Goal: Task Accomplishment & Management: Manage account settings

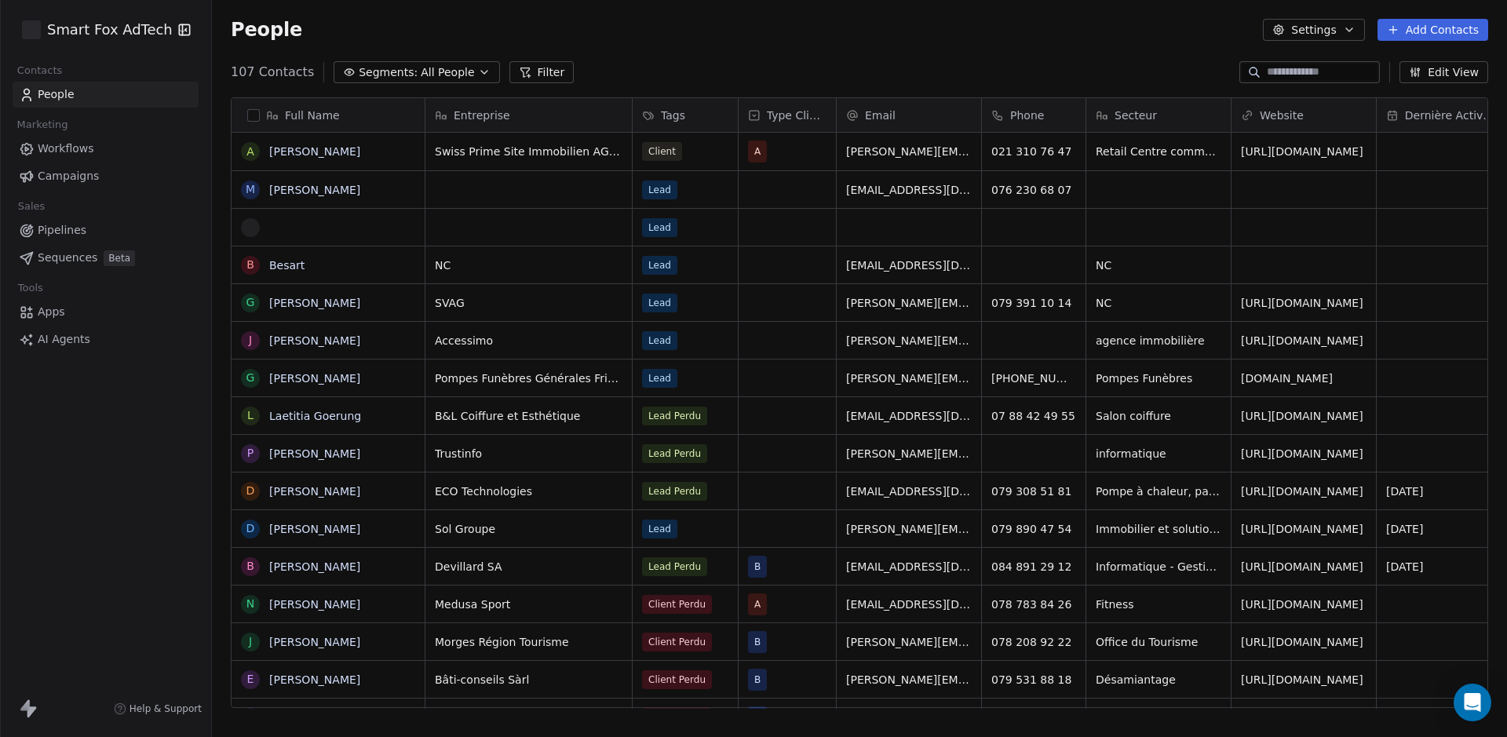
scroll to position [638, 1284]
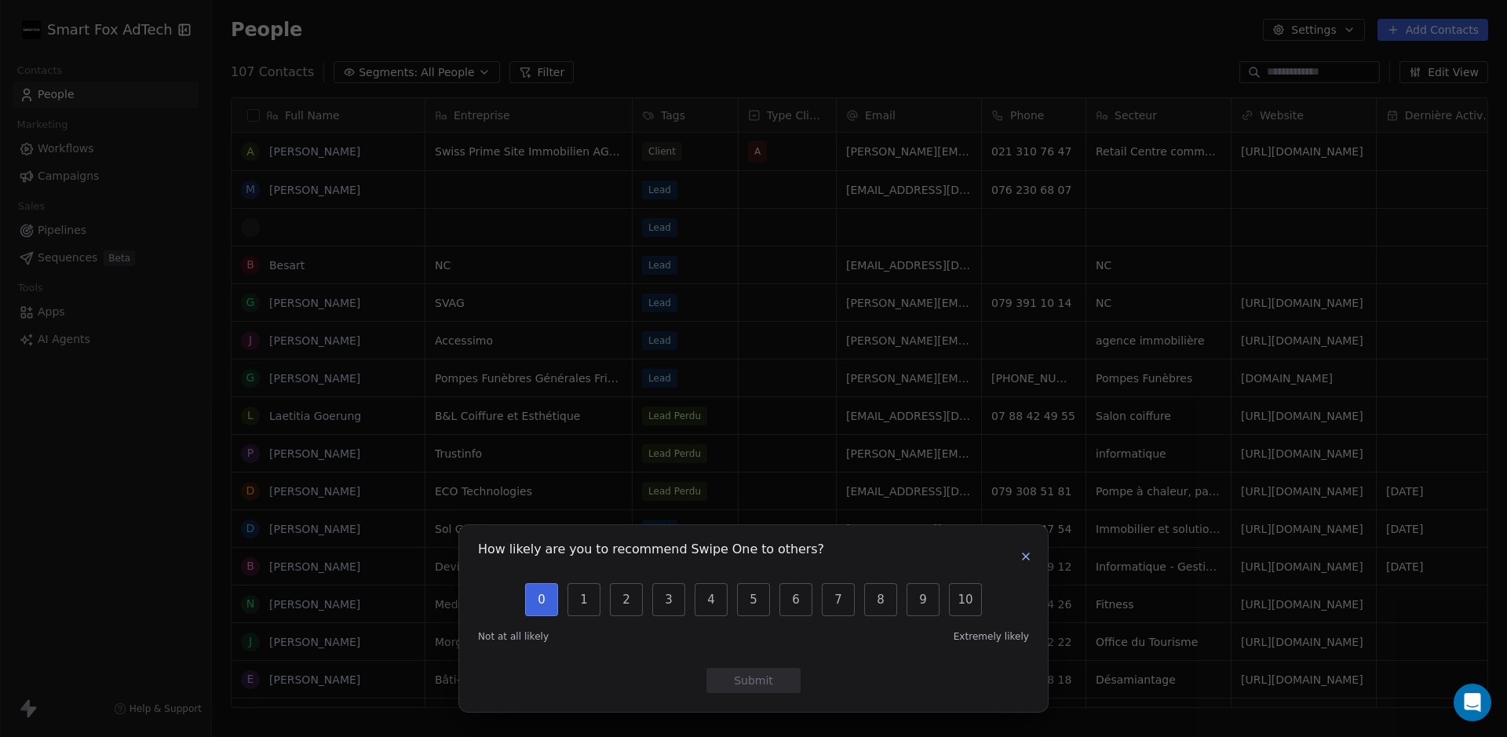
click at [538, 602] on button "0" at bounding box center [541, 599] width 33 height 33
click at [758, 680] on button "Submit" at bounding box center [754, 680] width 94 height 25
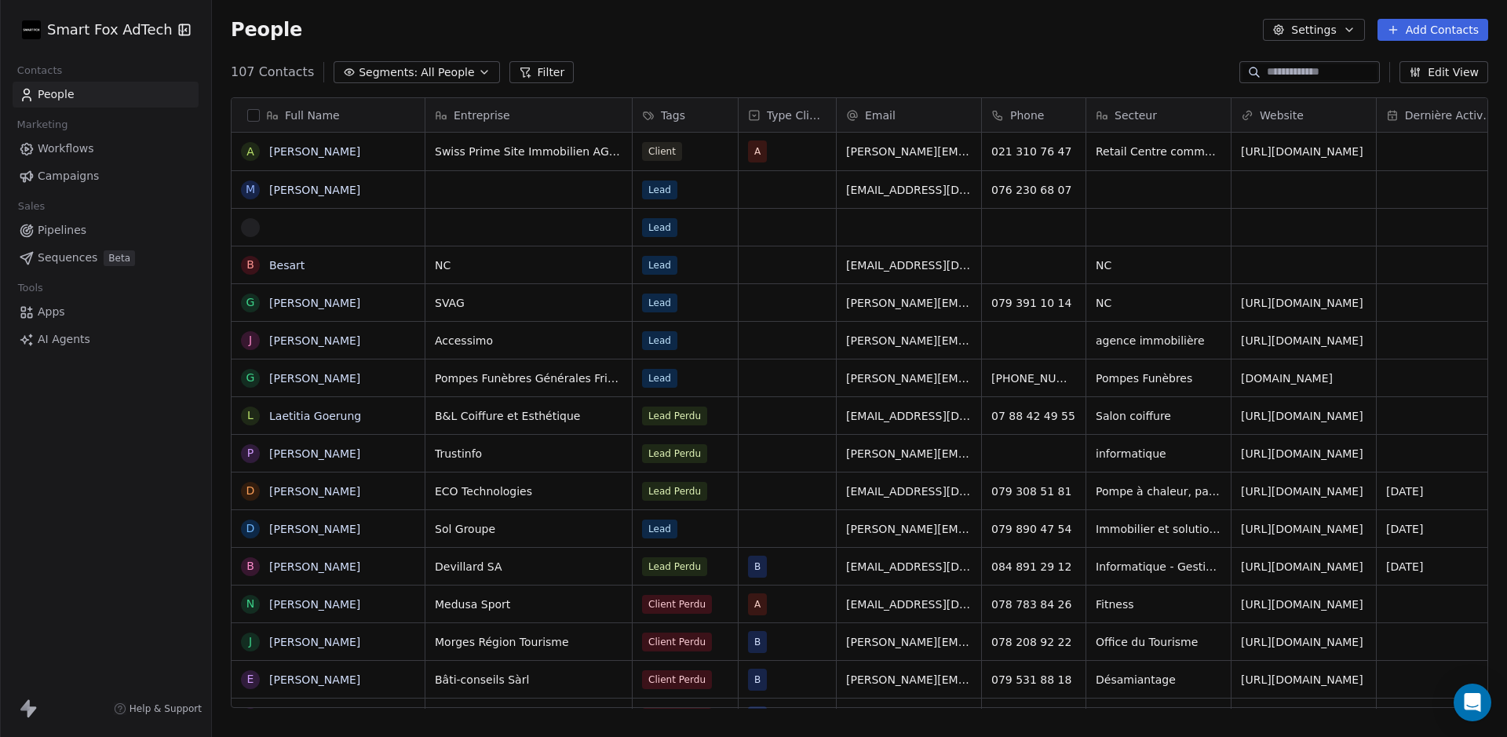
click at [1006, 58] on div "People Settings Add Contacts" at bounding box center [859, 30] width 1295 height 60
click at [1346, 31] on icon "button" at bounding box center [1349, 30] width 13 height 13
click at [1042, 43] on html "Smart Fox AdTech Contacts People Marketing Workflows Campaigns Sales Pipelines …" at bounding box center [753, 368] width 1507 height 737
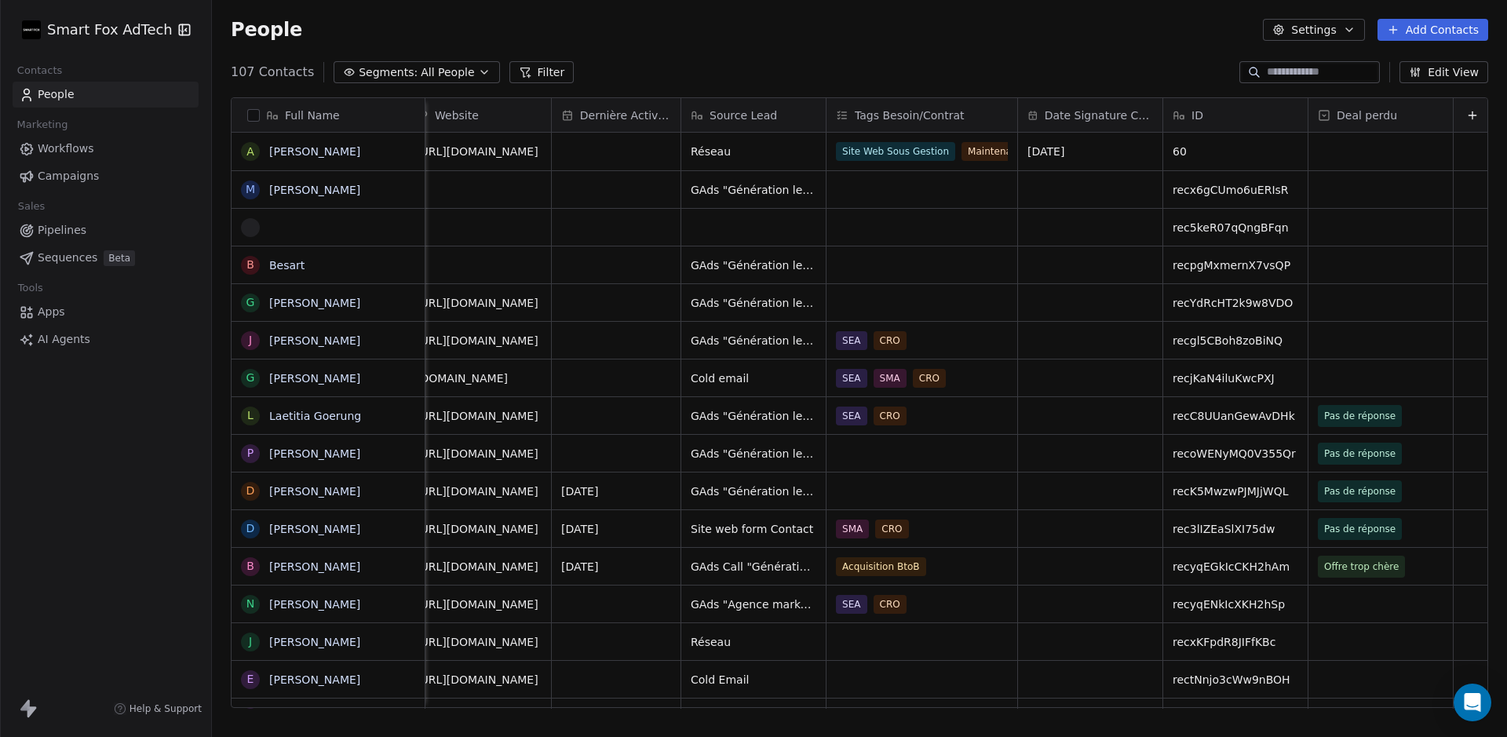
scroll to position [0, 841]
click at [1232, 226] on span "rec5keR07qQngBFqn" at bounding box center [1228, 228] width 116 height 16
click at [999, 247] on html "Smart Fox AdTech Contacts People Marketing Workflows Campaigns Sales Pipelines …" at bounding box center [753, 368] width 1507 height 737
click at [608, 118] on span "Dernière Activité" at bounding box center [621, 116] width 91 height 16
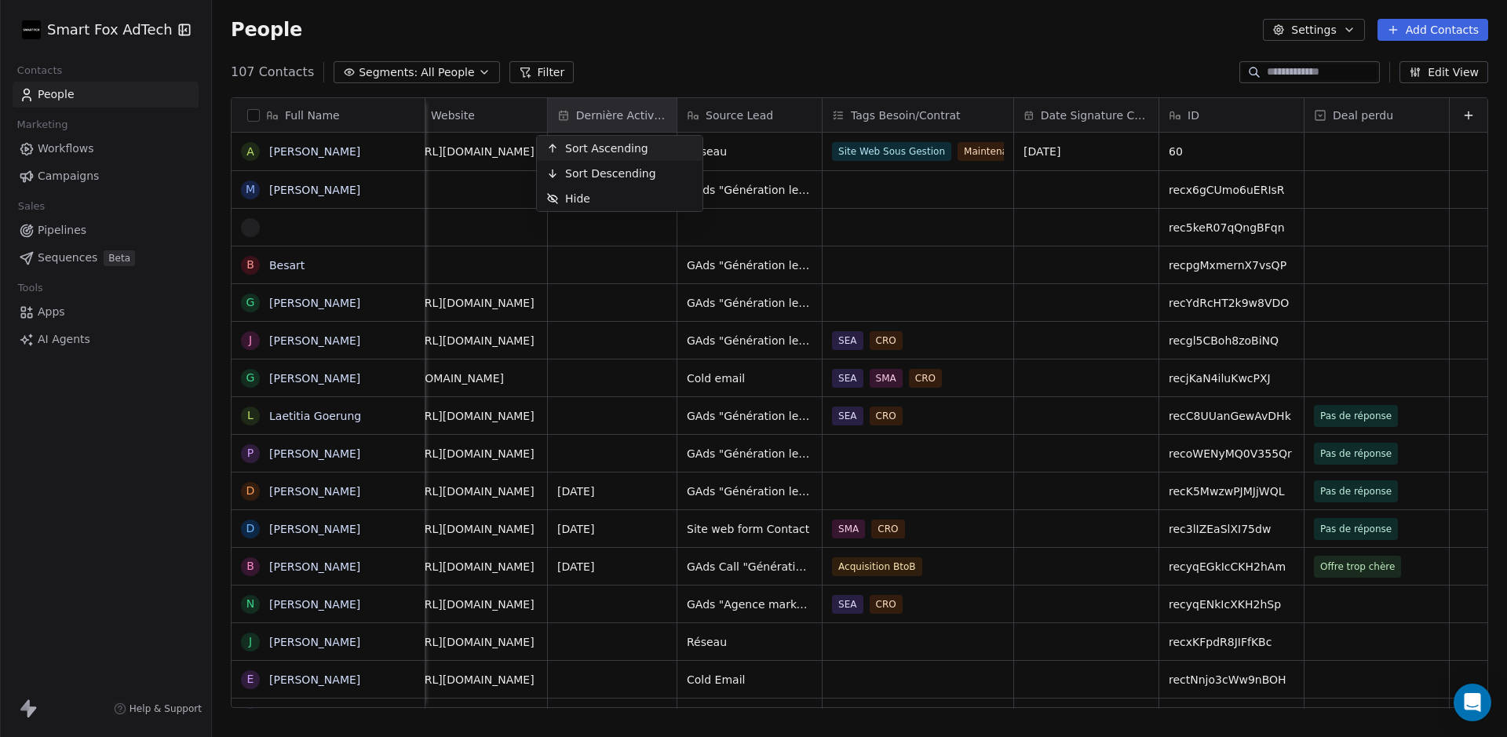
click at [784, 58] on html "Smart Fox AdTech Contacts People Marketing Workflows Campaigns Sales Pipelines …" at bounding box center [753, 368] width 1507 height 737
click at [1429, 68] on button "Edit View" at bounding box center [1444, 72] width 89 height 22
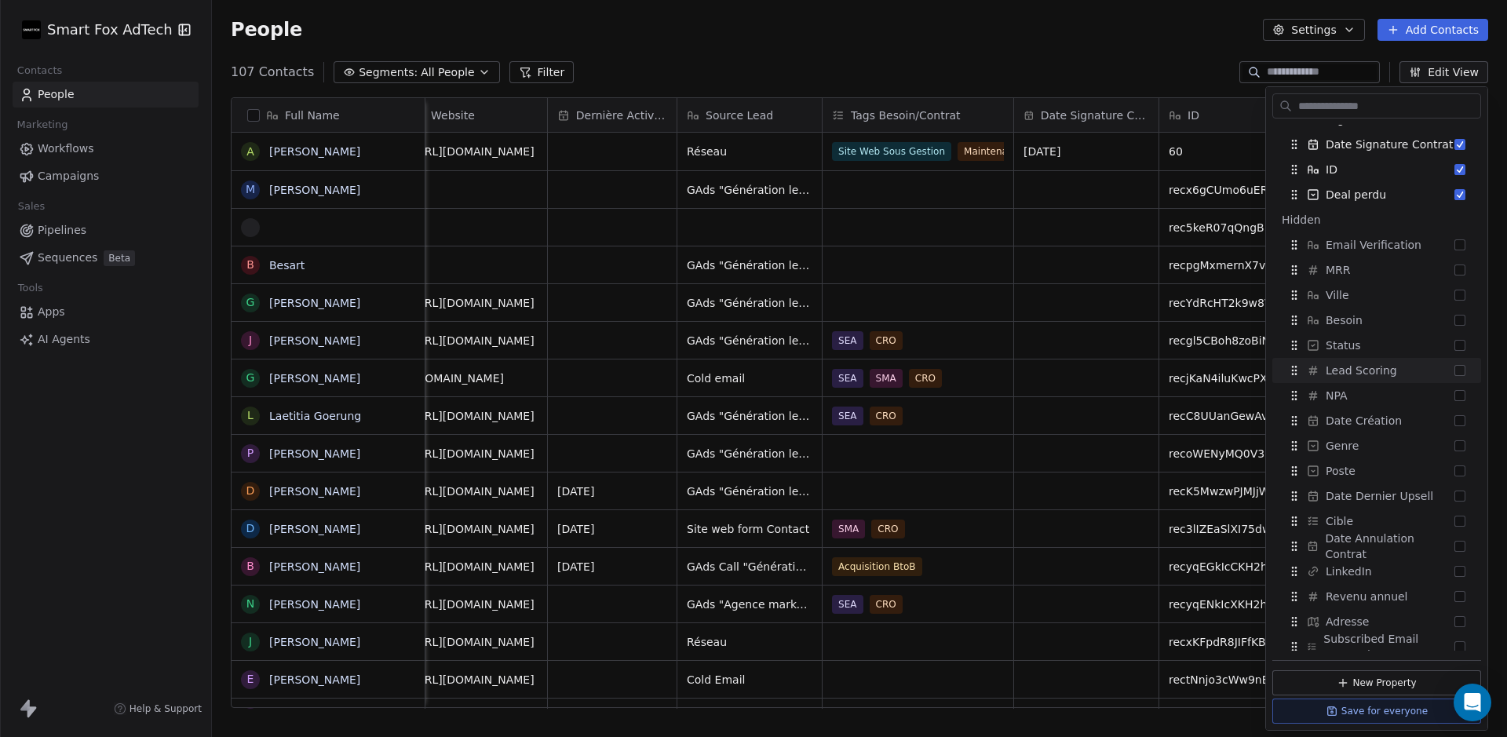
scroll to position [311, 0]
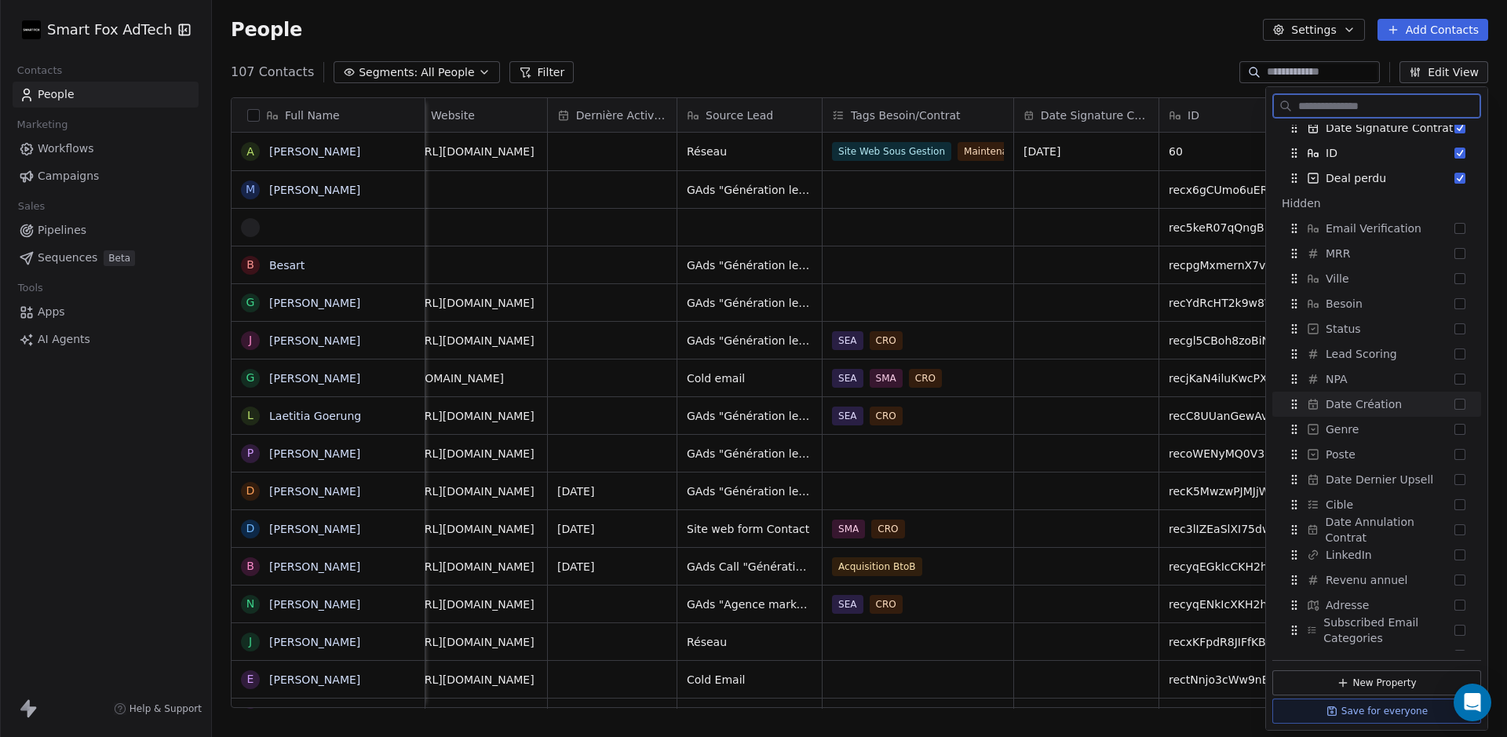
click at [1414, 403] on div "Date Création" at bounding box center [1377, 404] width 196 height 25
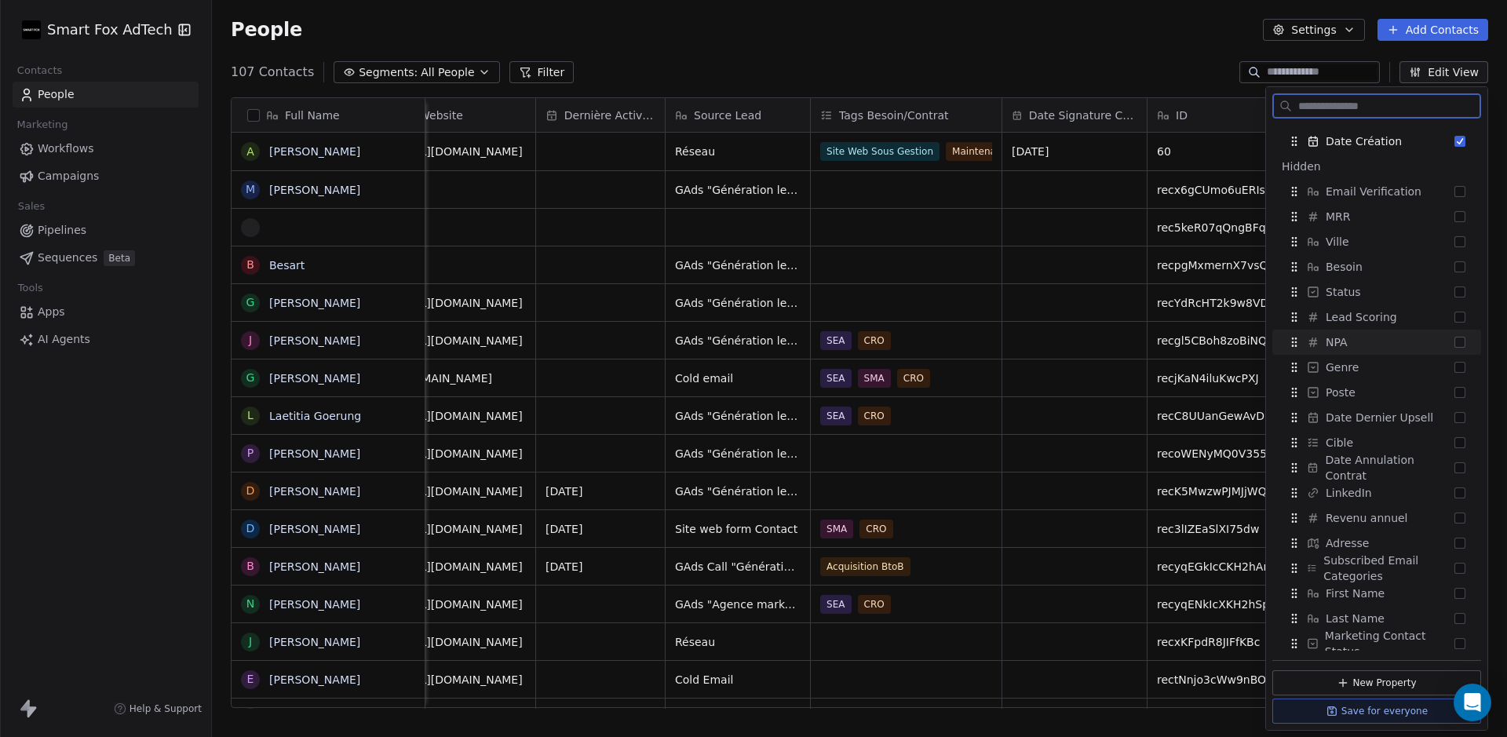
scroll to position [378, 0]
click at [1091, 71] on div "107 Contacts Segments: All People Filter Edit View" at bounding box center [859, 72] width 1295 height 25
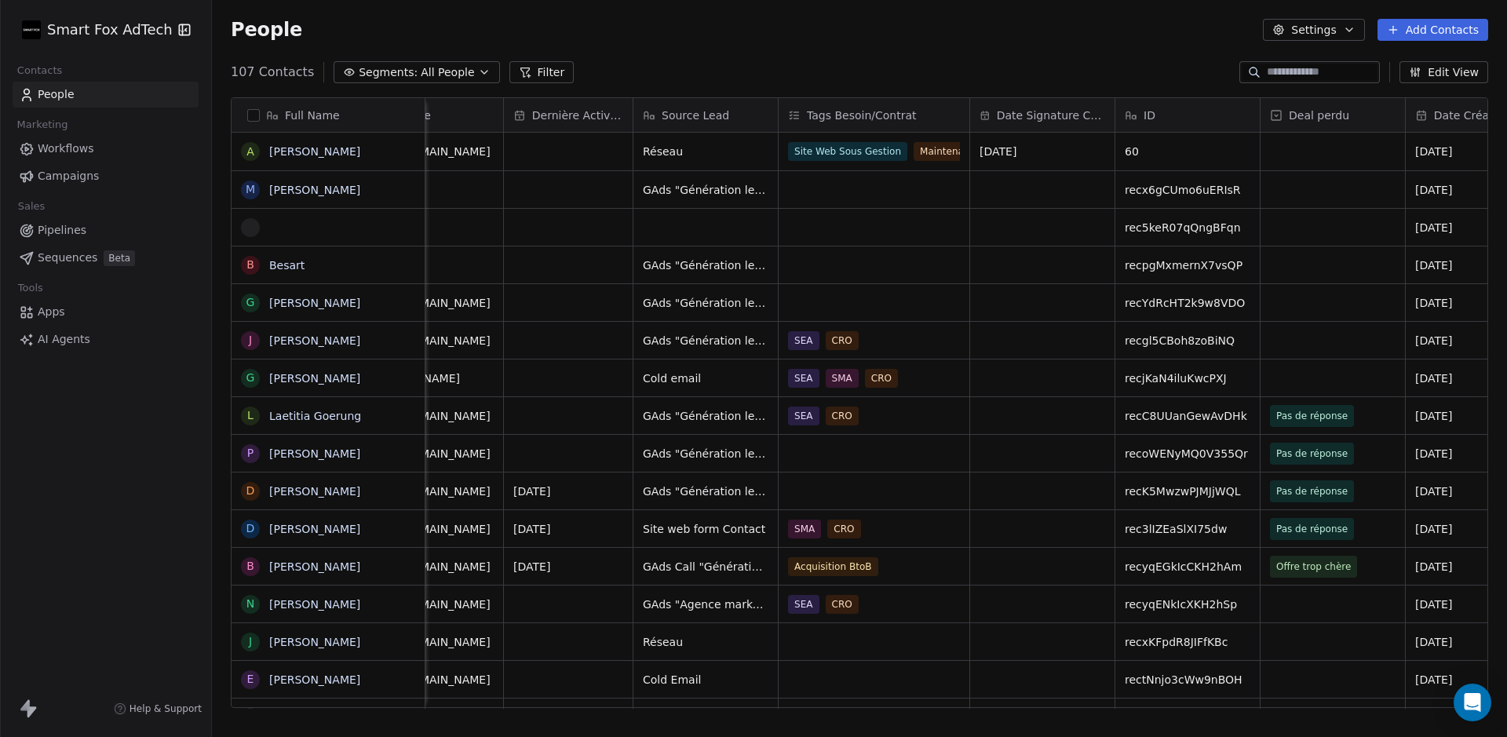
scroll to position [0, 967]
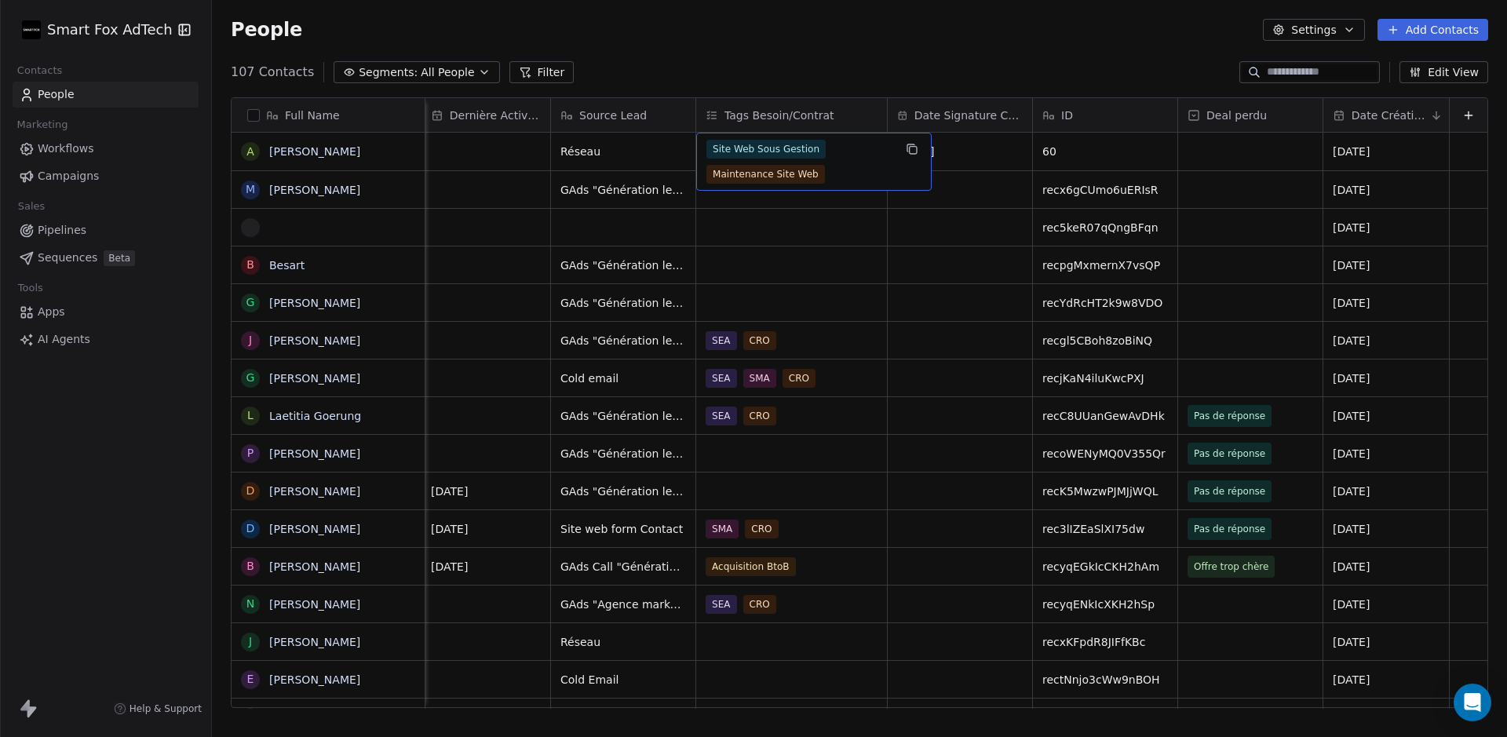
click at [844, 55] on div "People Settings Add Contacts" at bounding box center [859, 30] width 1295 height 60
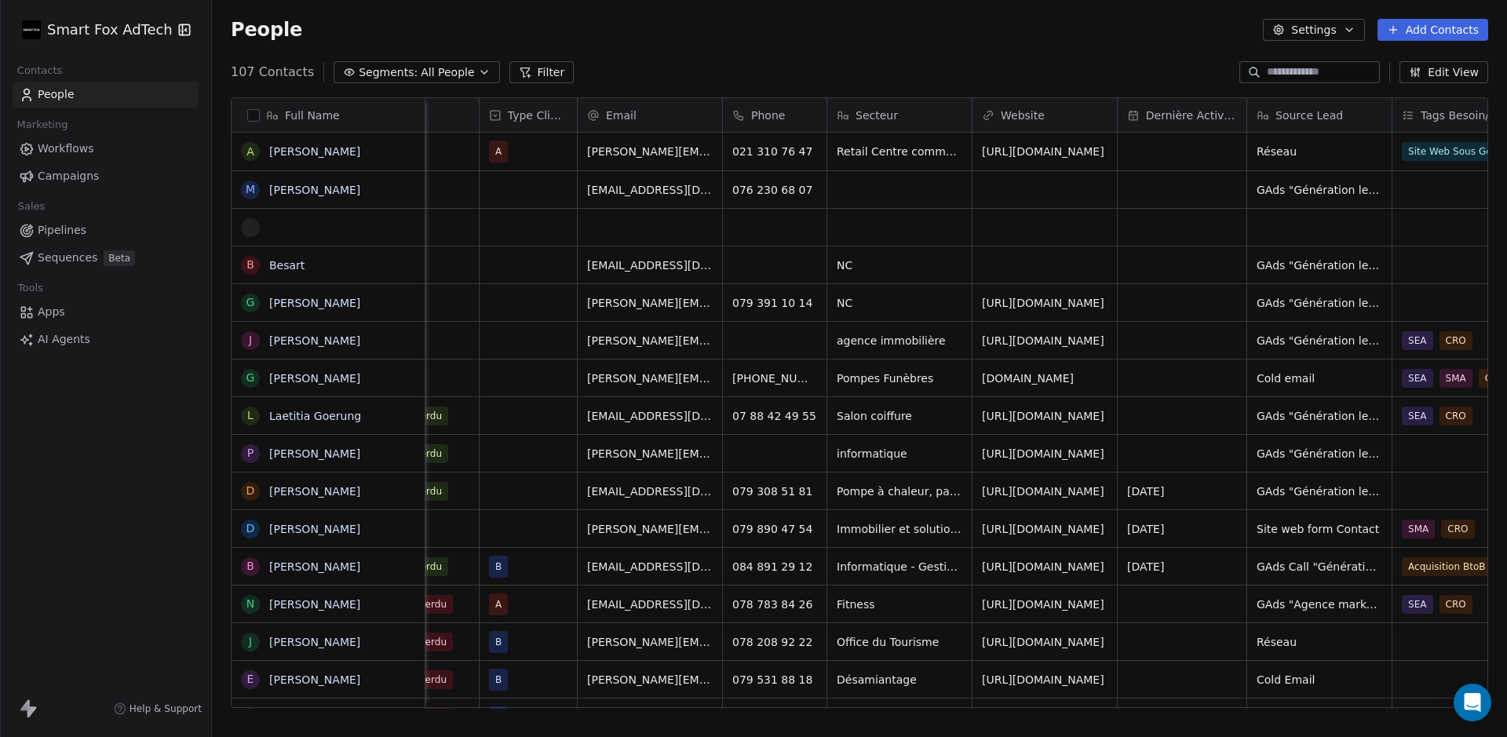
scroll to position [0, 254]
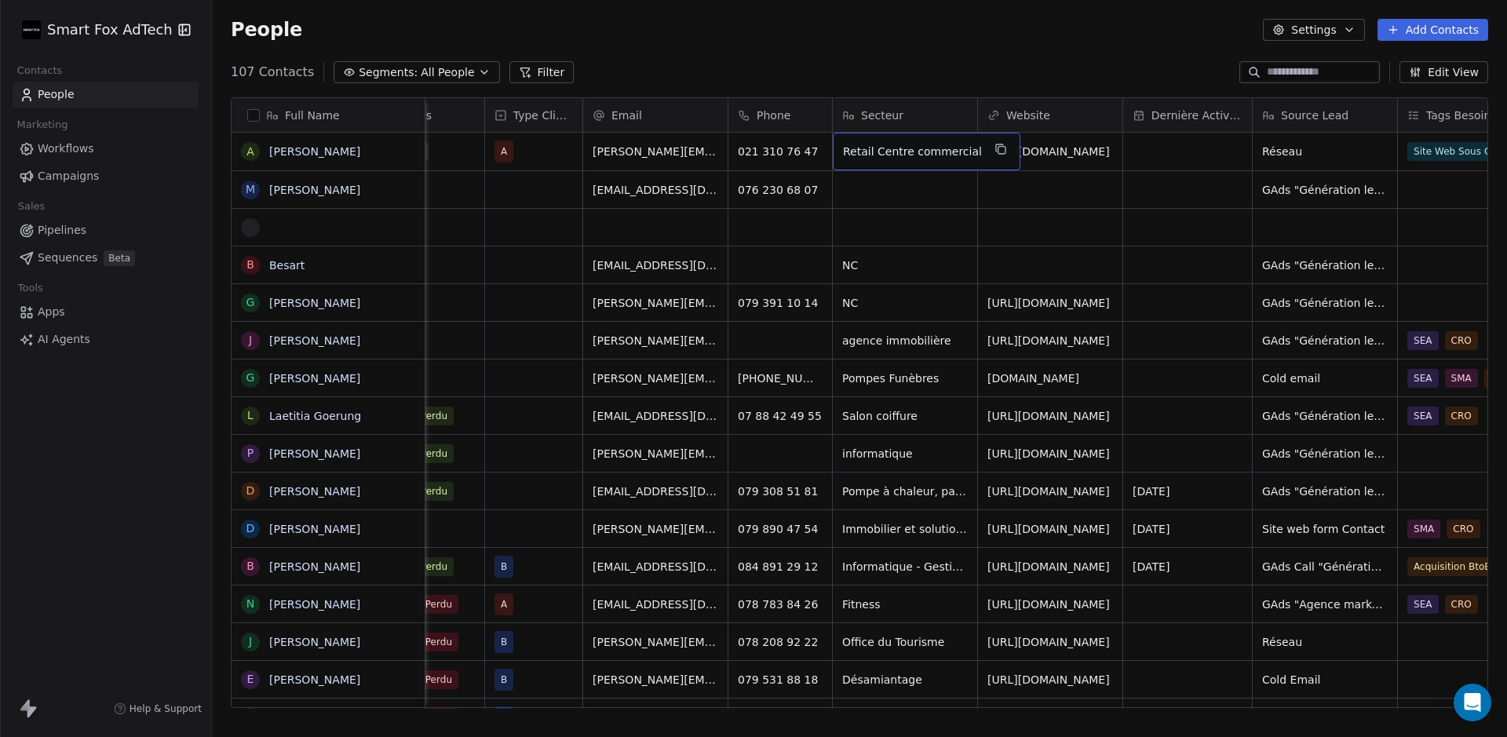
click at [930, 64] on div "107 Contacts Segments: All People Filter Edit View" at bounding box center [859, 72] width 1295 height 25
click at [154, 22] on html "Smart Fox AdTech Contacts People Marketing Workflows Campaigns Sales Pipelines …" at bounding box center [753, 368] width 1507 height 737
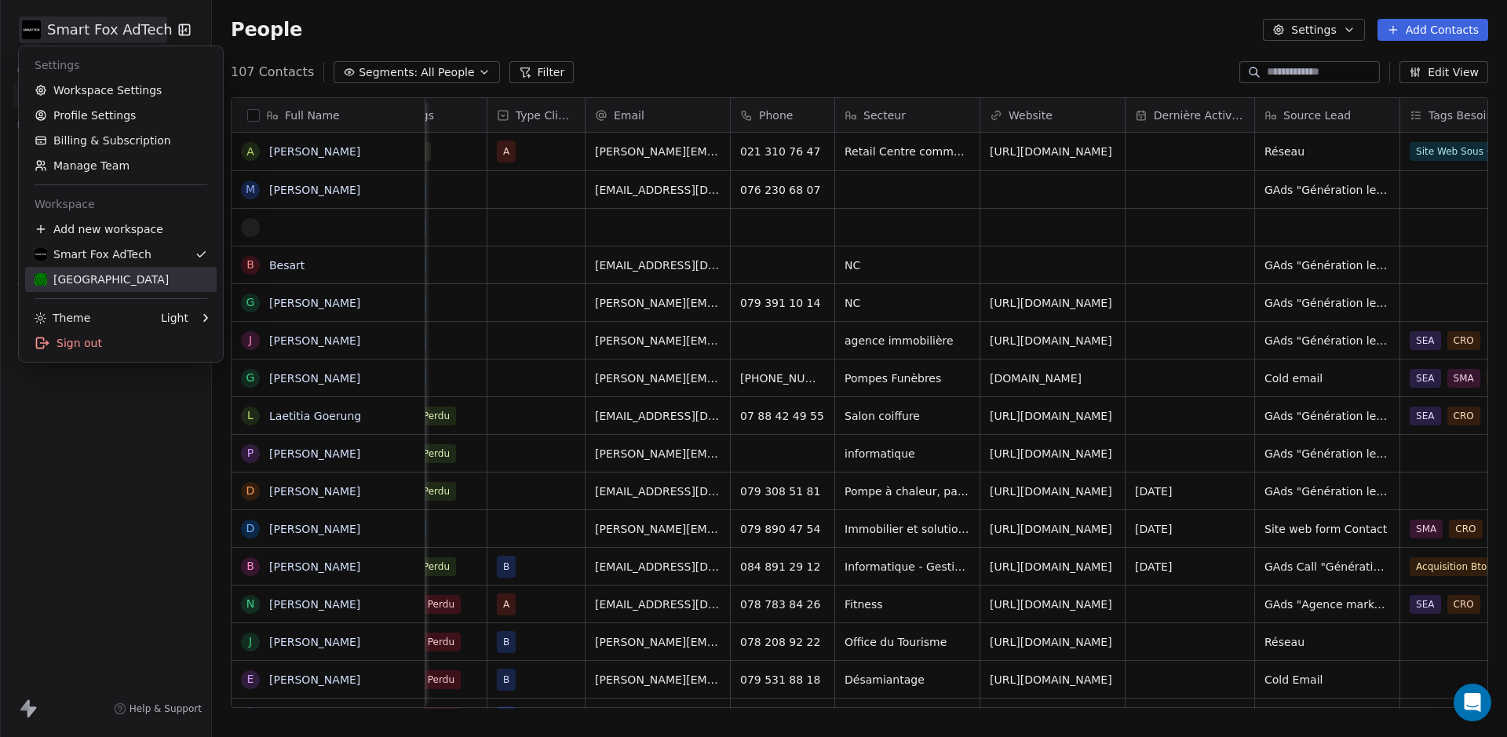
click at [127, 275] on div "[GEOGRAPHIC_DATA]" at bounding box center [121, 280] width 173 height 16
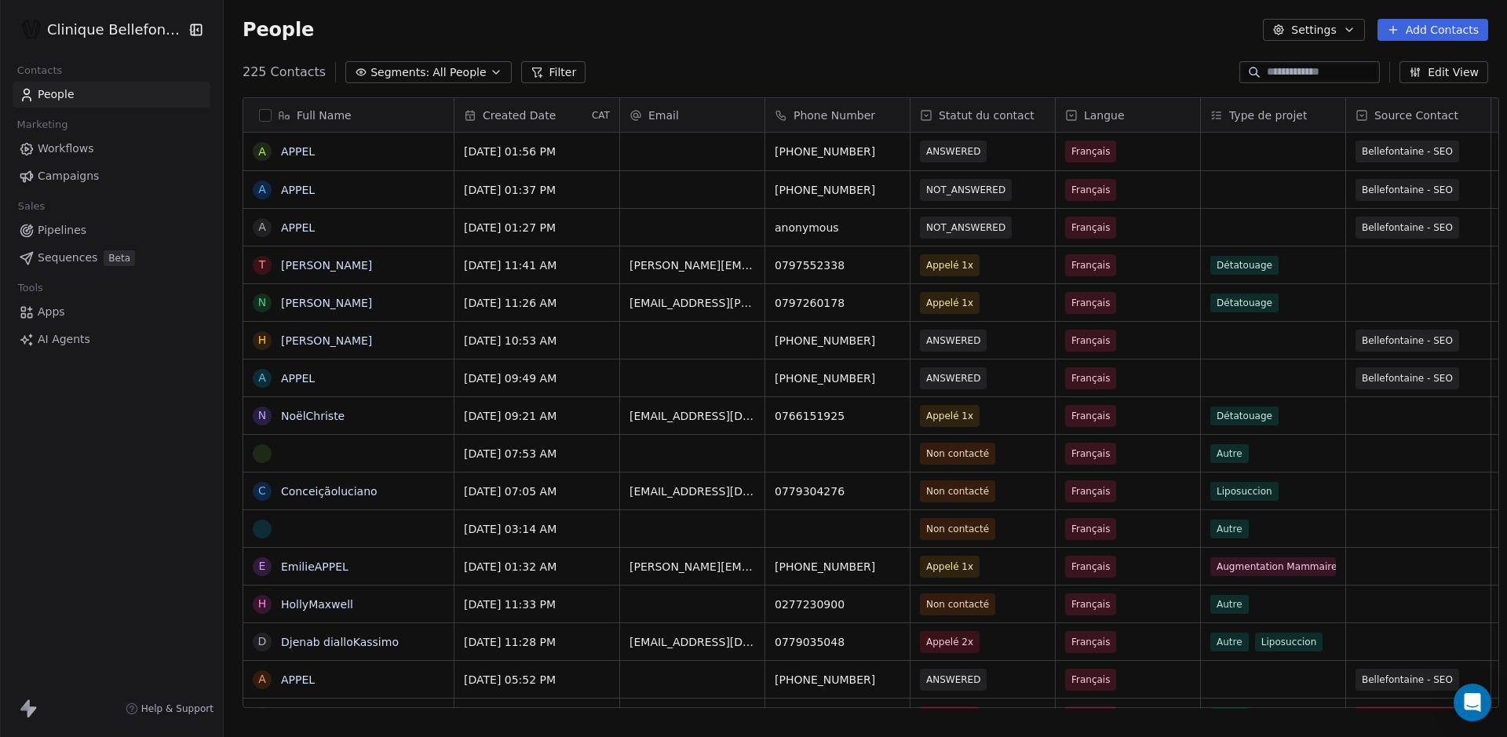
click at [1463, 71] on button "Edit View" at bounding box center [1444, 72] width 89 height 22
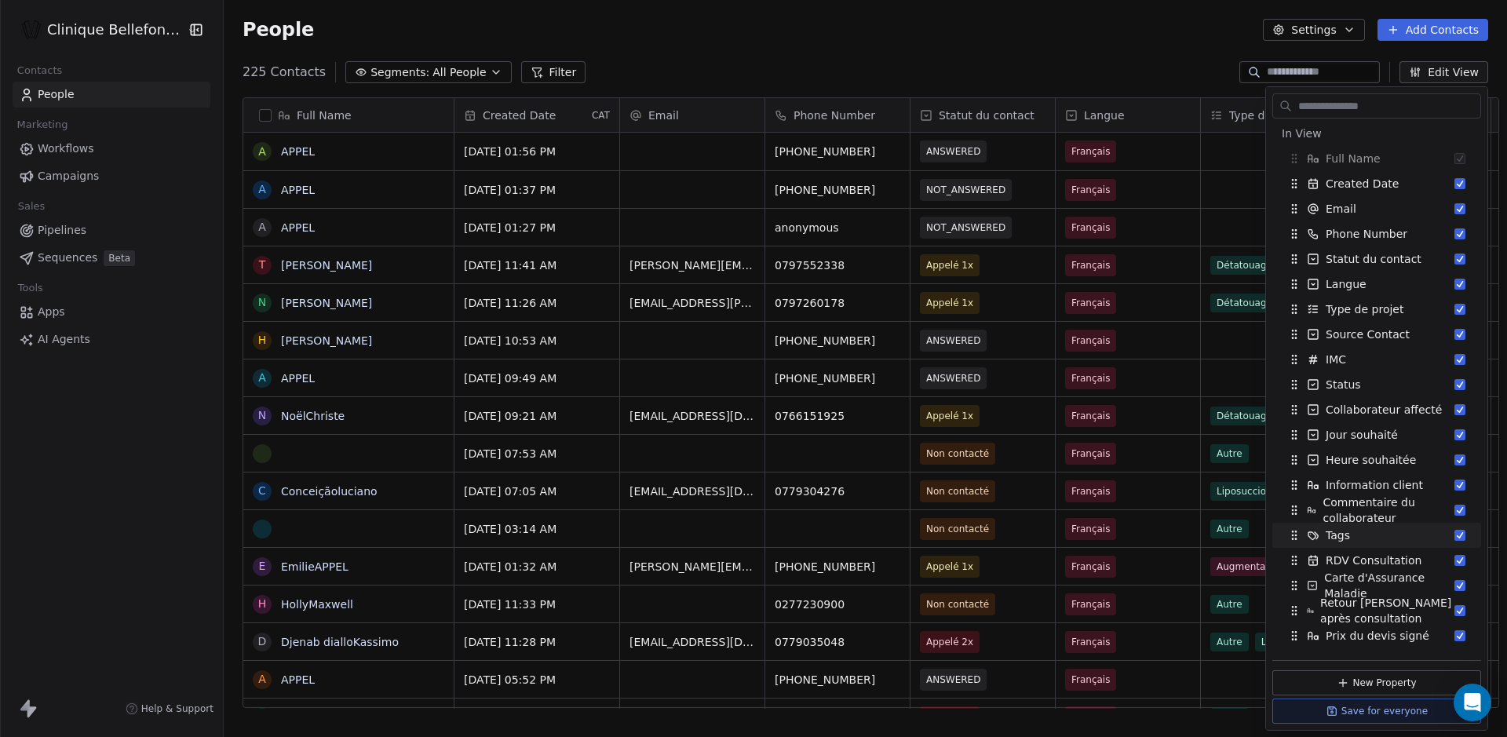
scroll to position [579, 0]
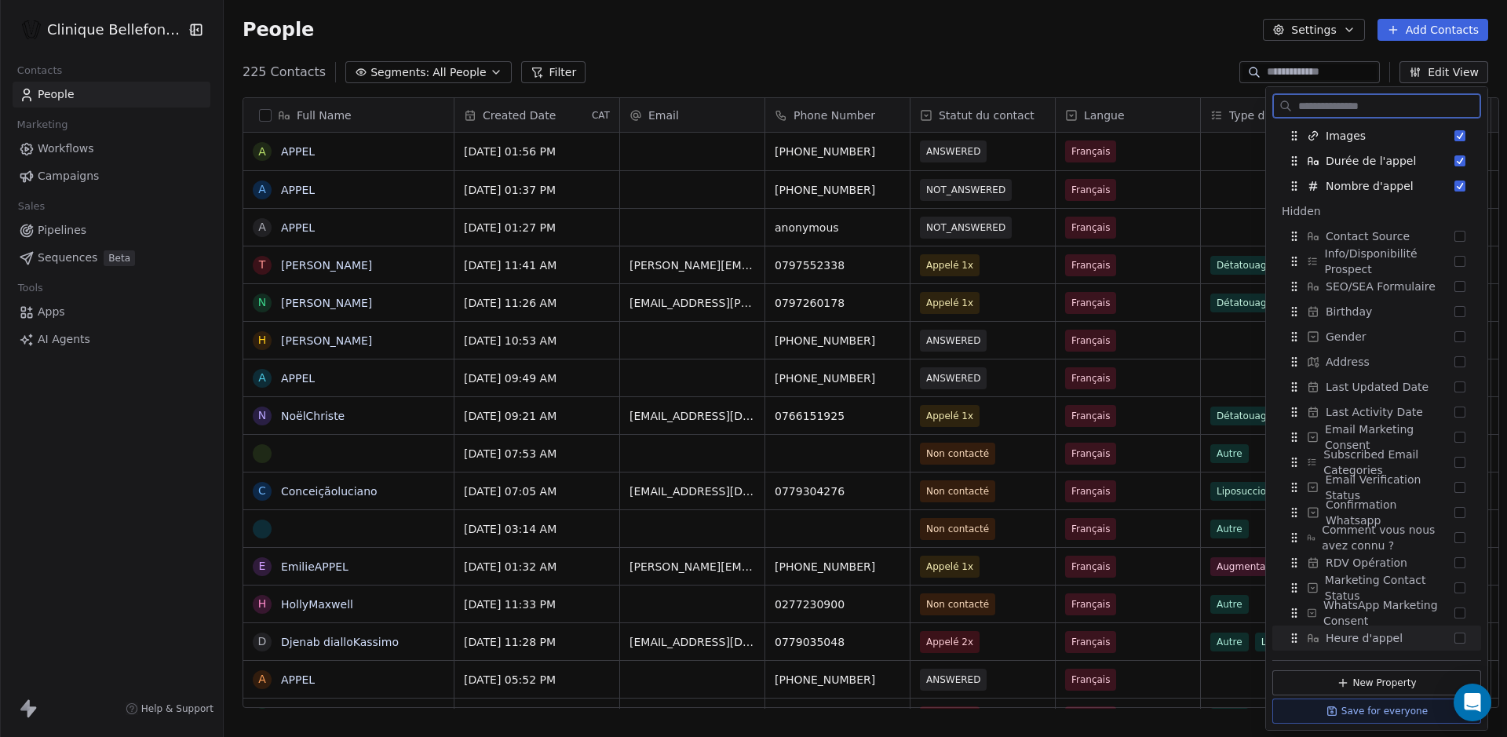
click at [1389, 638] on span "Heure d'appel" at bounding box center [1364, 638] width 77 height 16
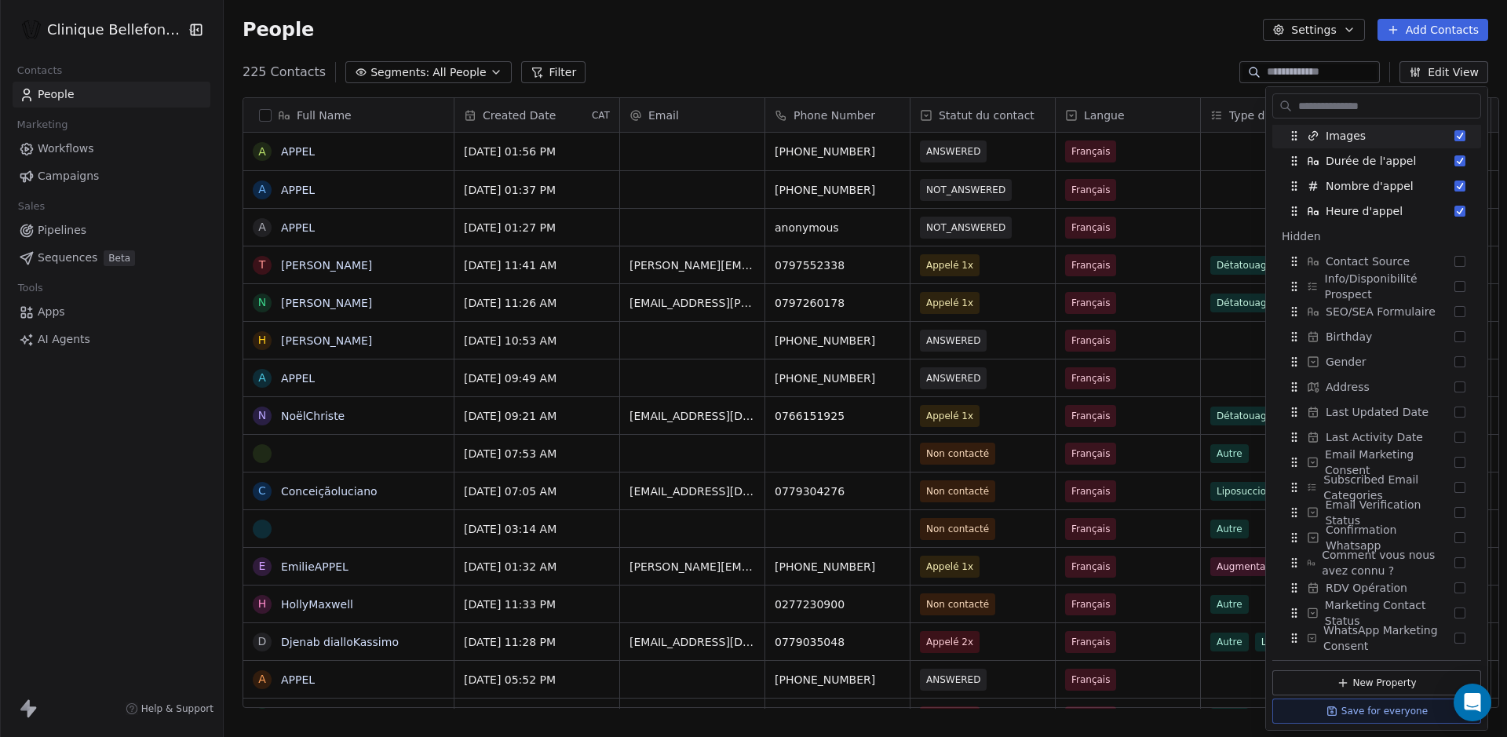
click at [1102, 54] on div "People Settings Add Contacts" at bounding box center [866, 30] width 1284 height 60
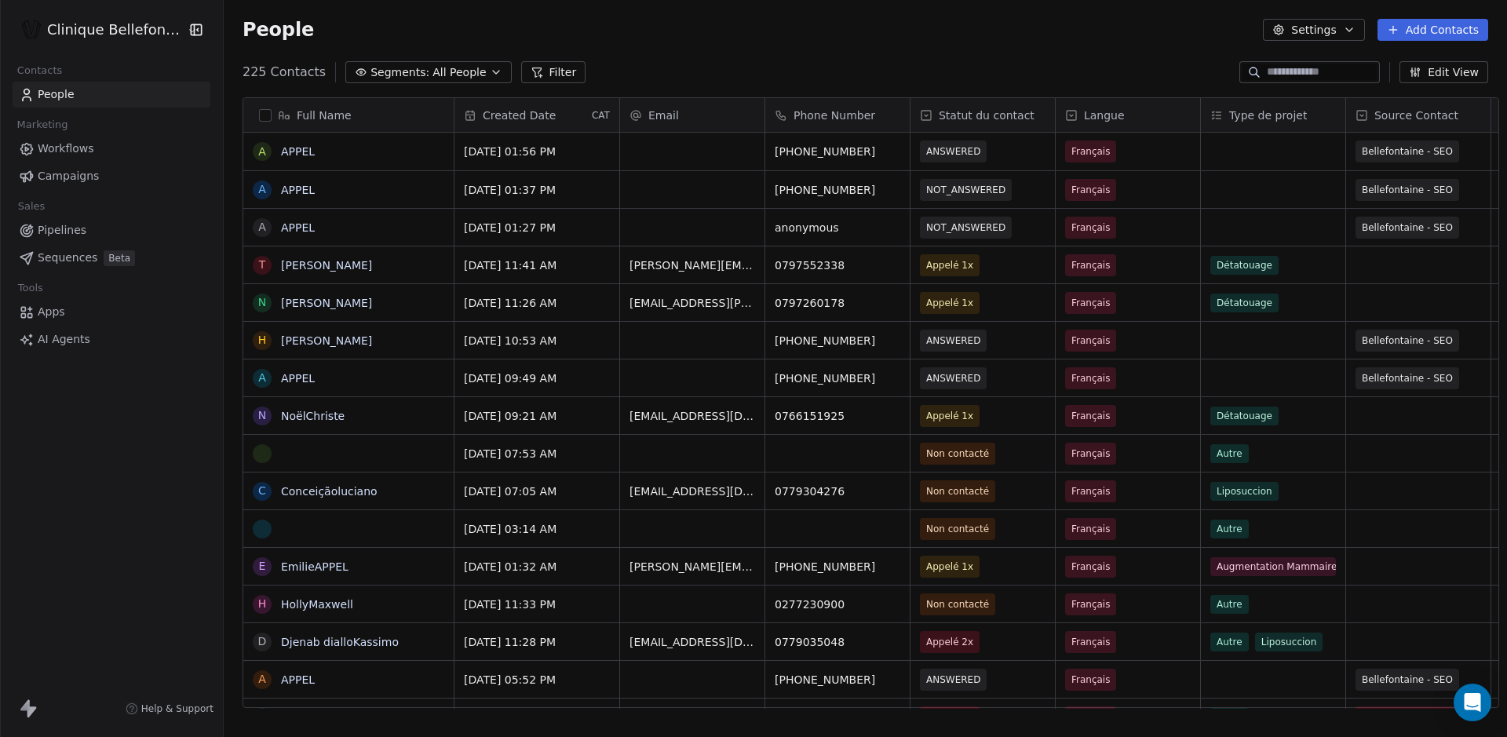
click at [490, 68] on icon "button" at bounding box center [496, 72] width 13 height 13
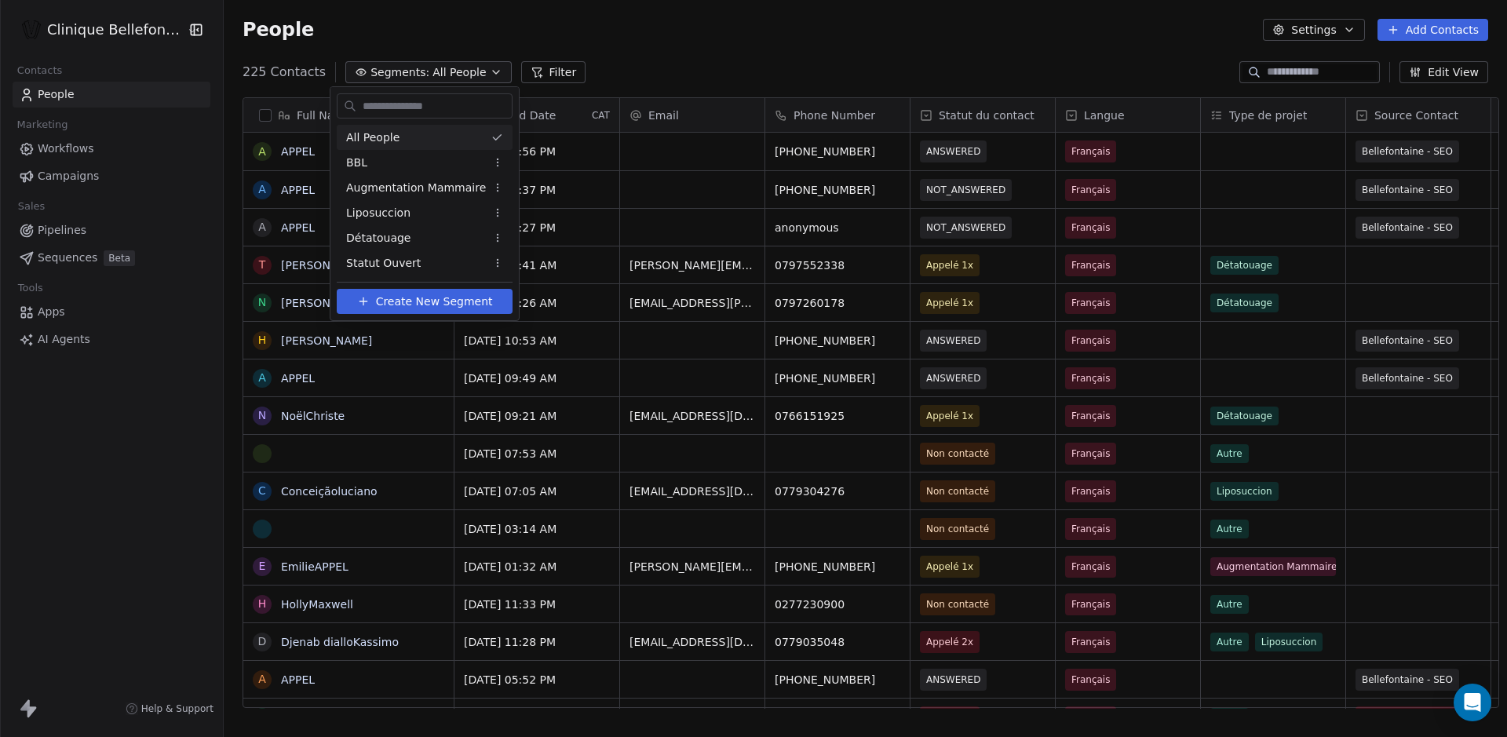
click at [473, 68] on html "Clinique Bellefontaine Contacts People Marketing Workflows Campaigns Sales Pipe…" at bounding box center [753, 368] width 1507 height 737
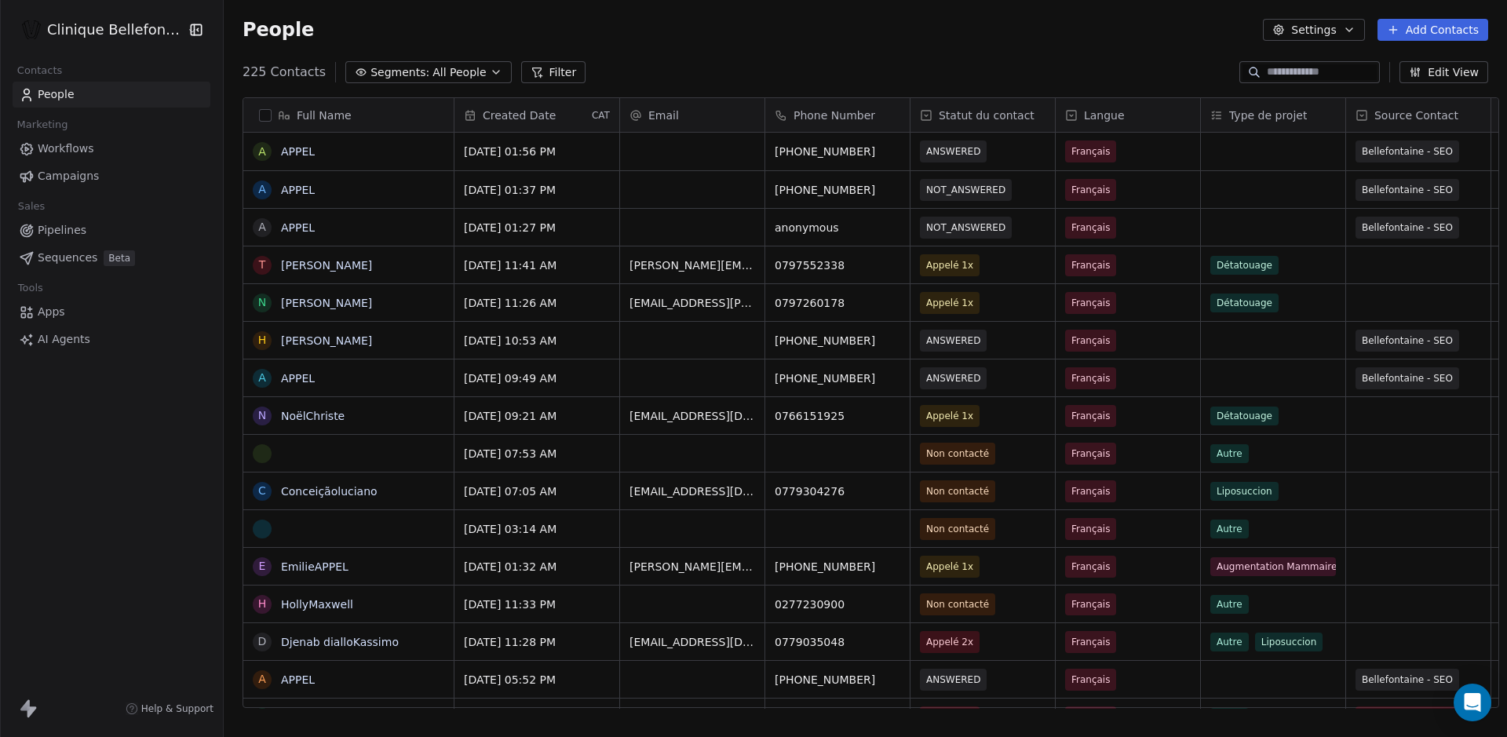
click at [524, 68] on button "Filter" at bounding box center [553, 72] width 65 height 22
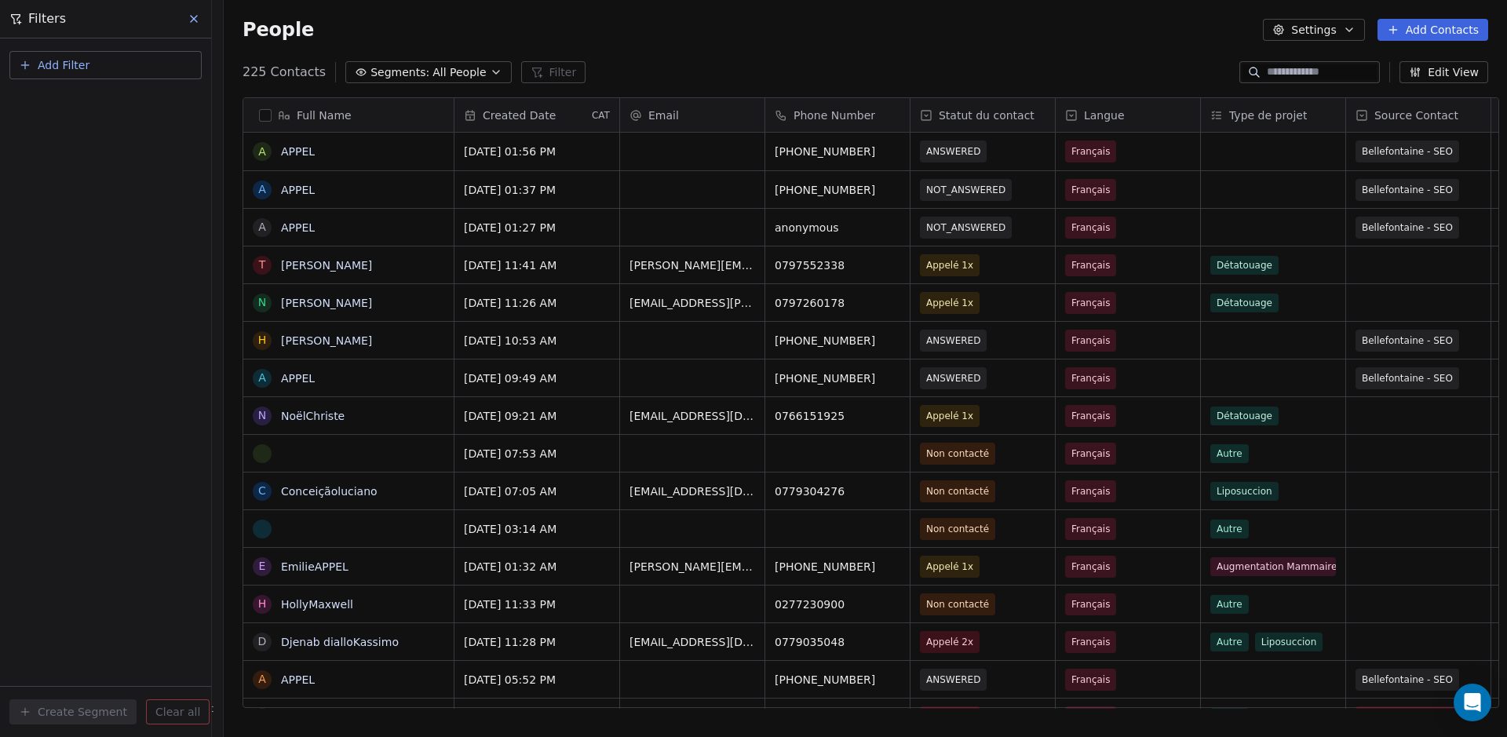
click at [510, 111] on span "Created Date" at bounding box center [519, 116] width 73 height 16
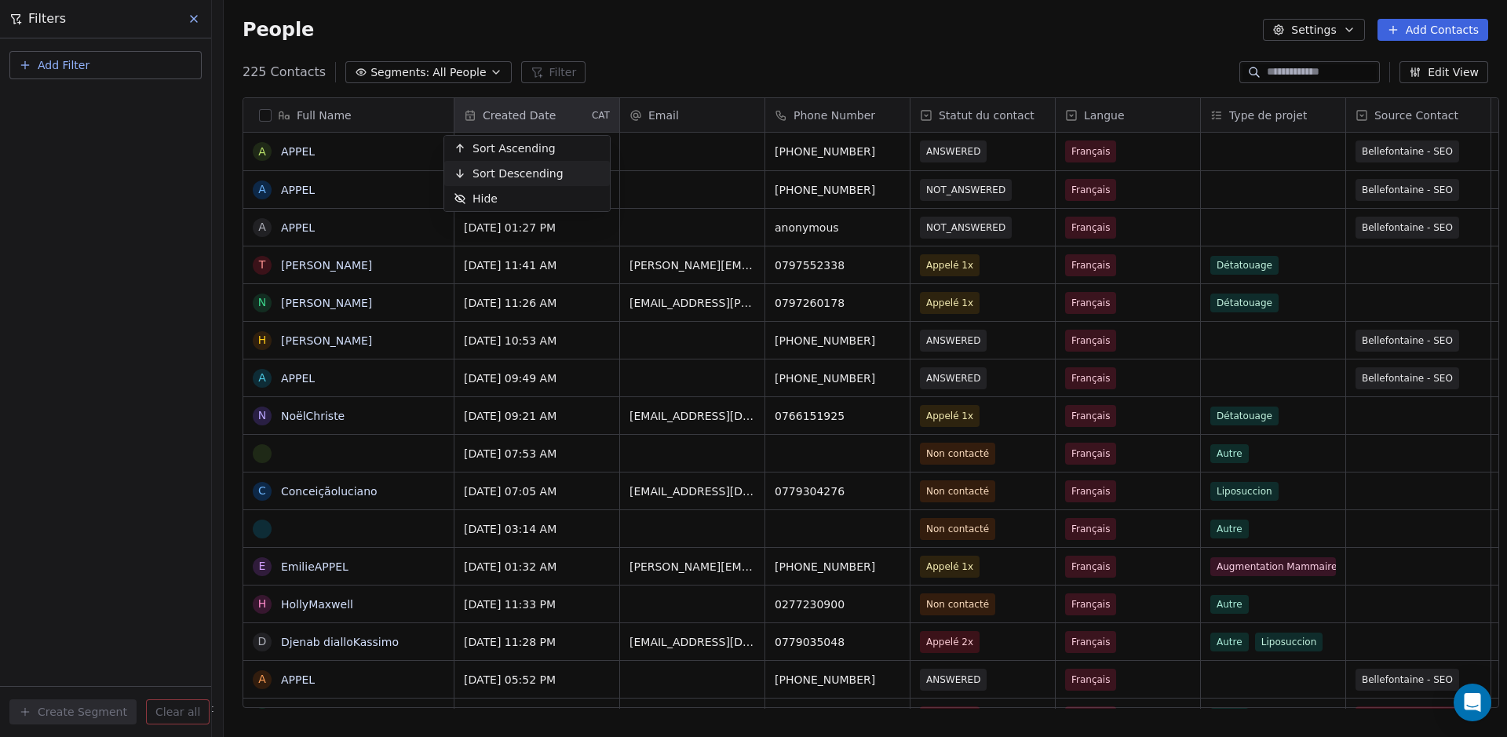
click at [519, 170] on span "Sort Descending" at bounding box center [518, 174] width 91 height 16
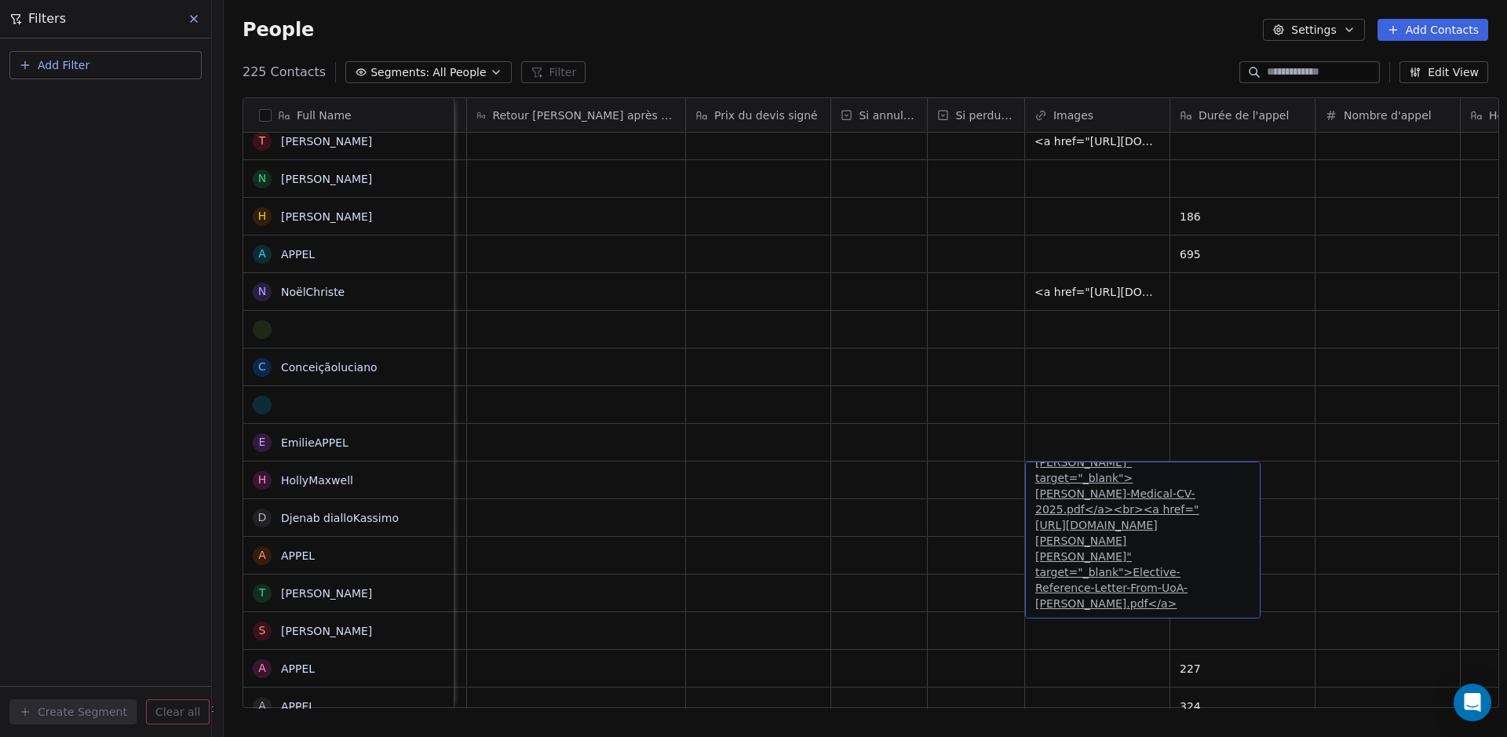
scroll to position [93, 0]
drag, startPoint x: 1172, startPoint y: 557, endPoint x: 1125, endPoint y: 549, distance: 47.9
click at [1125, 549] on link "<a href="[URL][DOMAIN_NAME][PERSON_NAME][PERSON_NAME]" target="_blank">[PERSON_…" at bounding box center [1124, 517] width 177 height 185
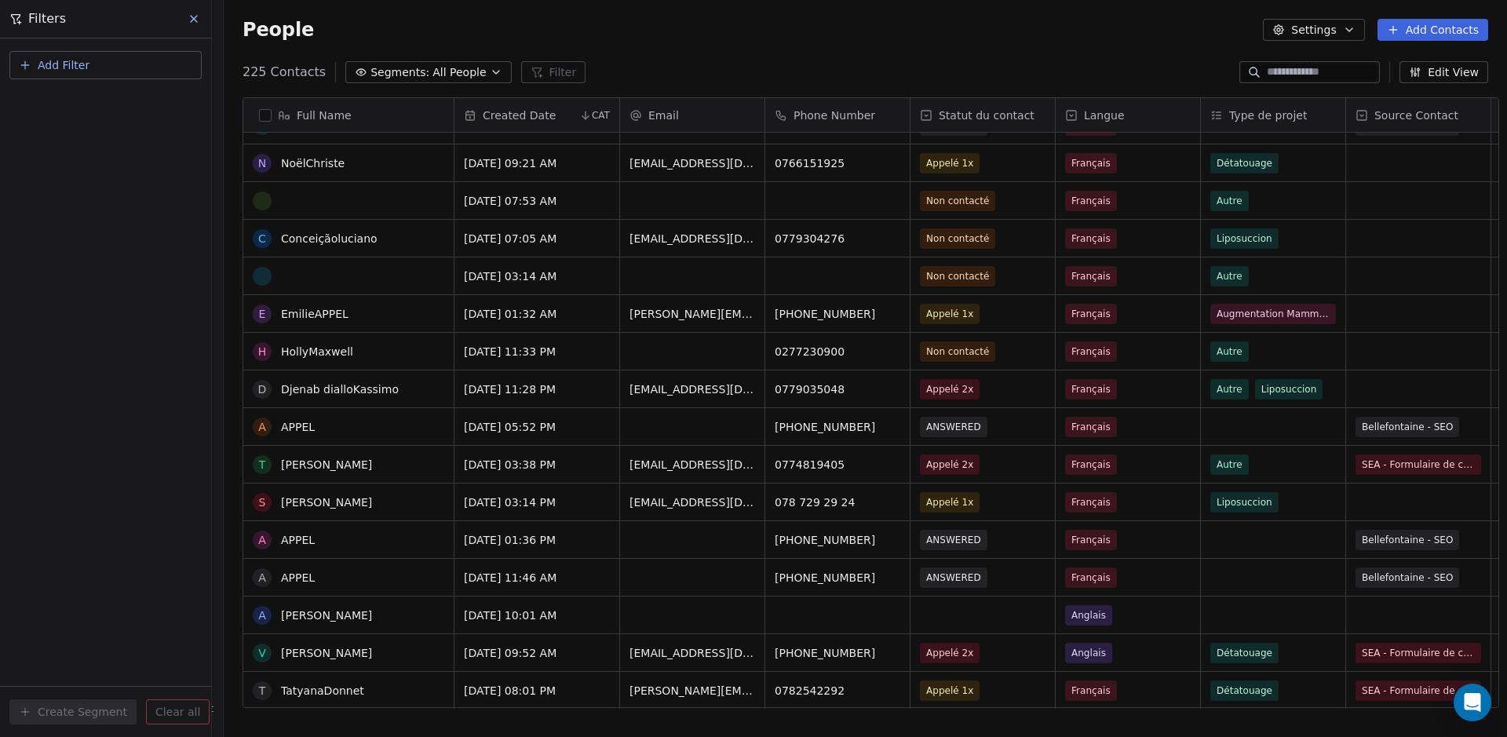
scroll to position [276, 0]
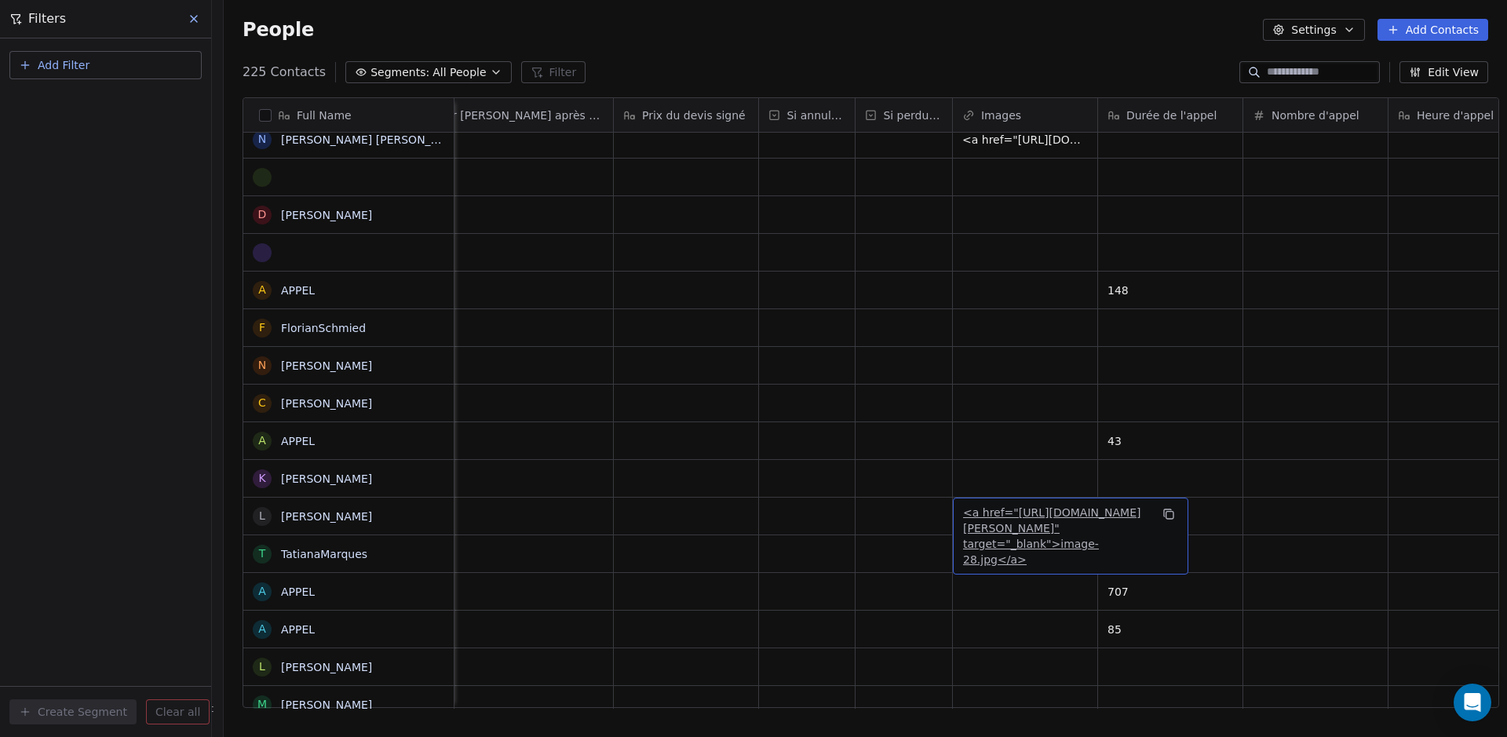
click at [1048, 558] on link "<a href="[URL][DOMAIN_NAME][PERSON_NAME]" target="_blank">image-28.jpg</a>" at bounding box center [1051, 536] width 177 height 60
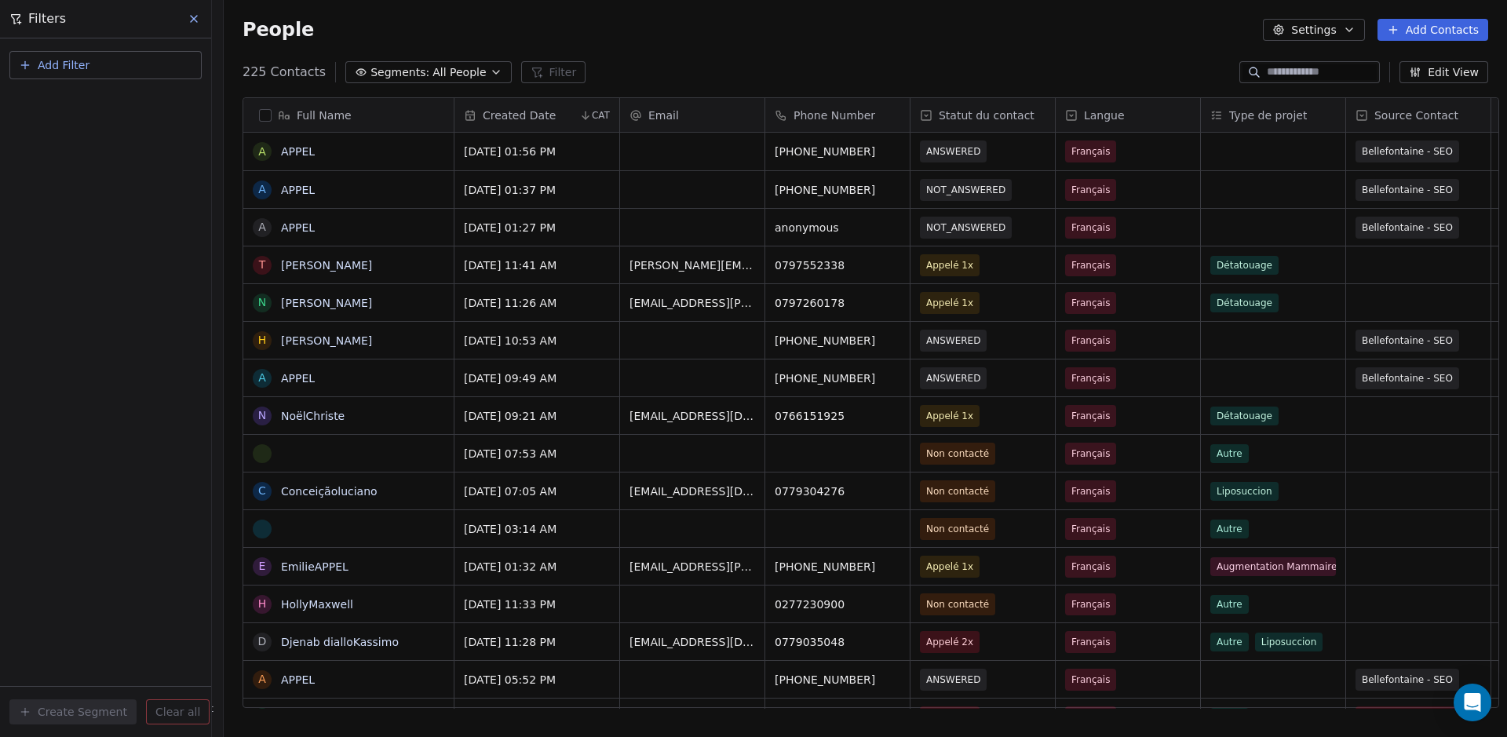
scroll to position [638, 1283]
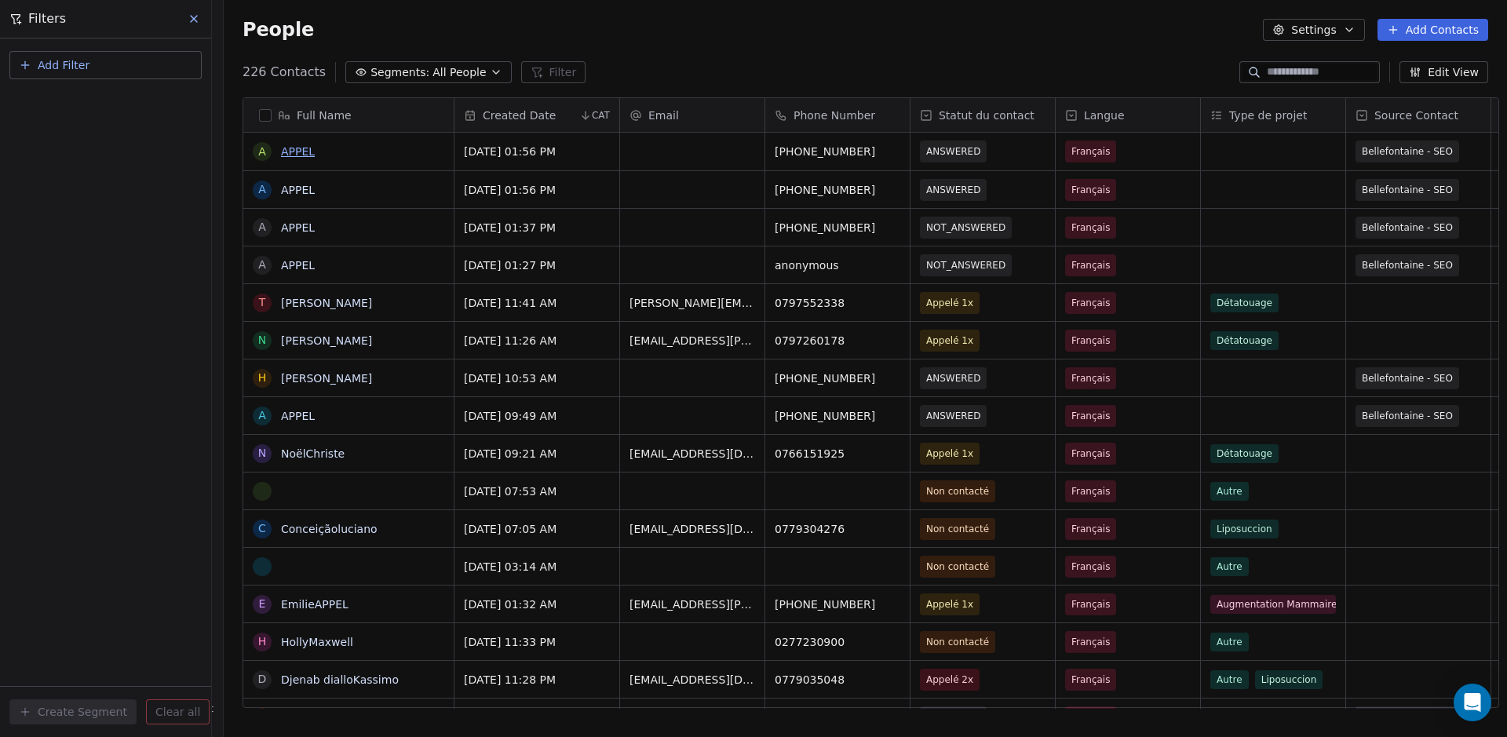
click at [294, 145] on link "APPEL" at bounding box center [298, 151] width 34 height 13
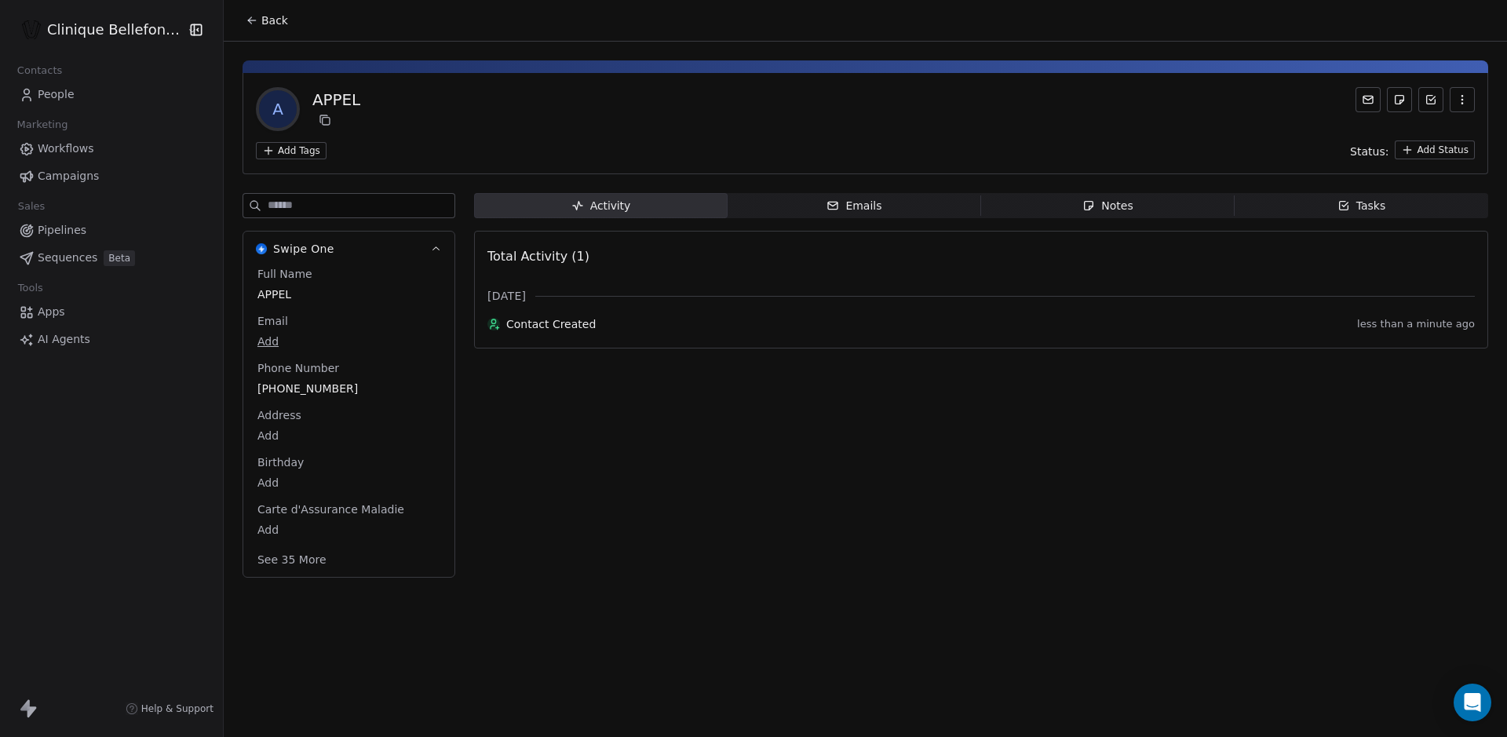
click at [246, 15] on icon at bounding box center [252, 20] width 13 height 13
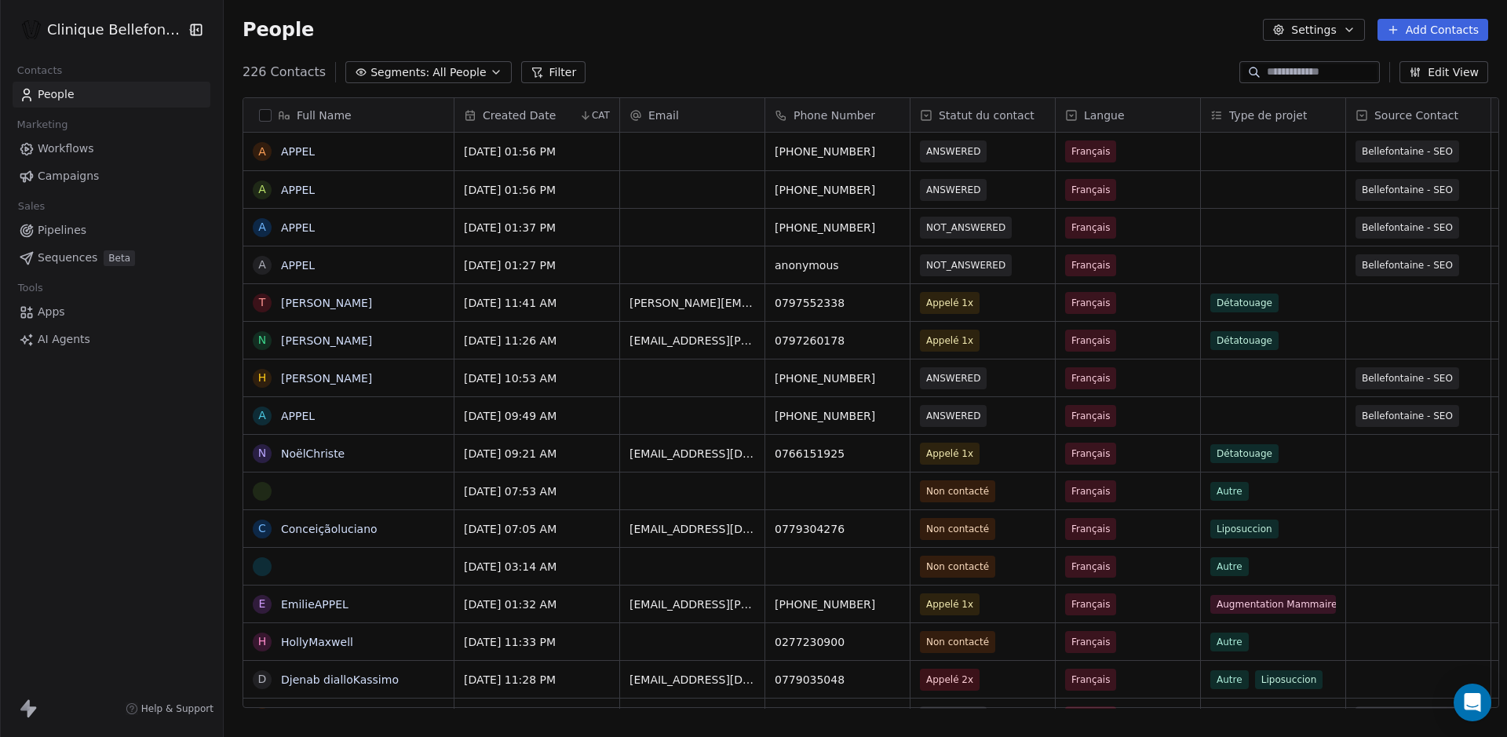
scroll to position [638, 1283]
click at [349, 153] on span "APPEL" at bounding box center [348, 152] width 133 height 16
click at [407, 152] on textarea "*****" at bounding box center [337, 157] width 209 height 49
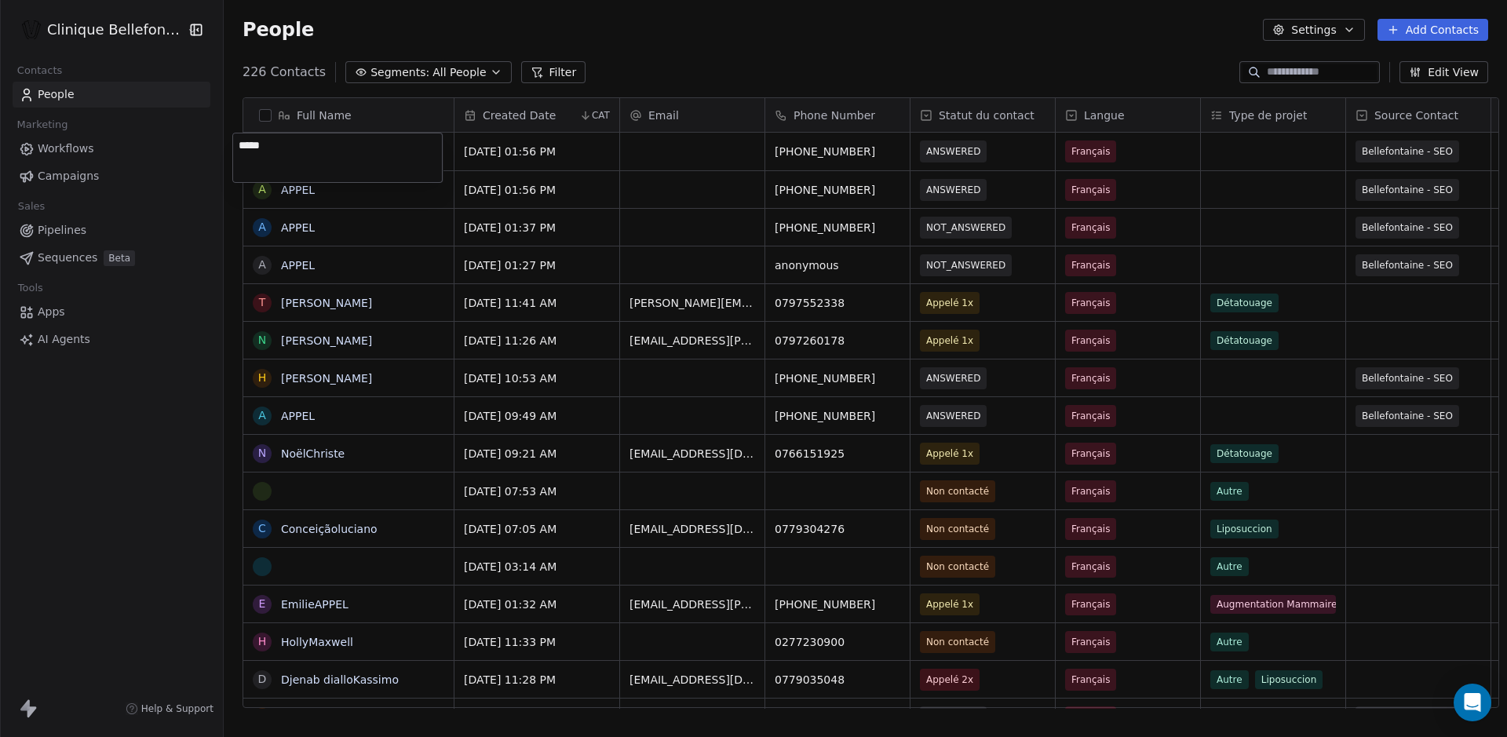
click at [407, 152] on textarea "*****" at bounding box center [337, 157] width 209 height 49
type textarea "**********"
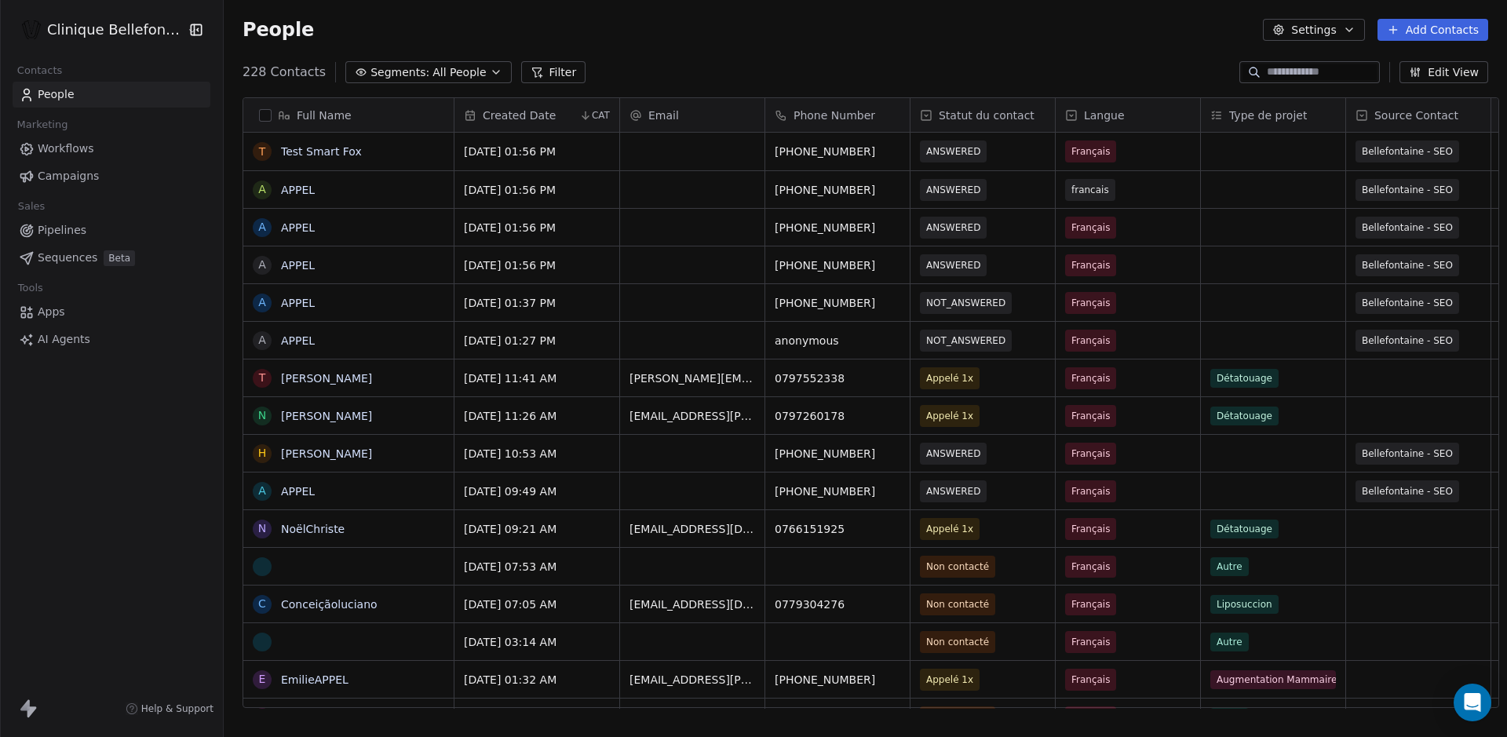
scroll to position [3, 0]
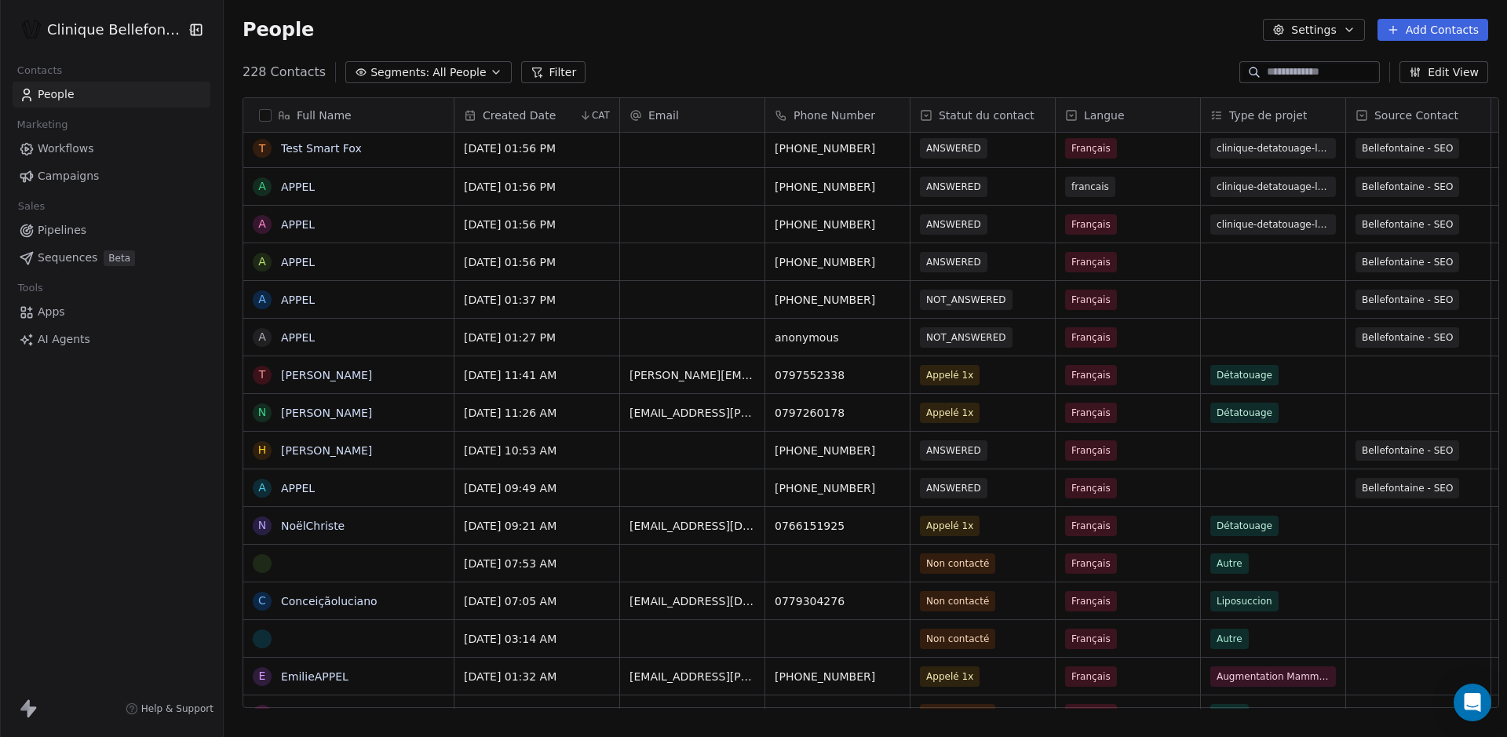
click at [317, 148] on link "Test Smart Fox" at bounding box center [321, 148] width 81 height 13
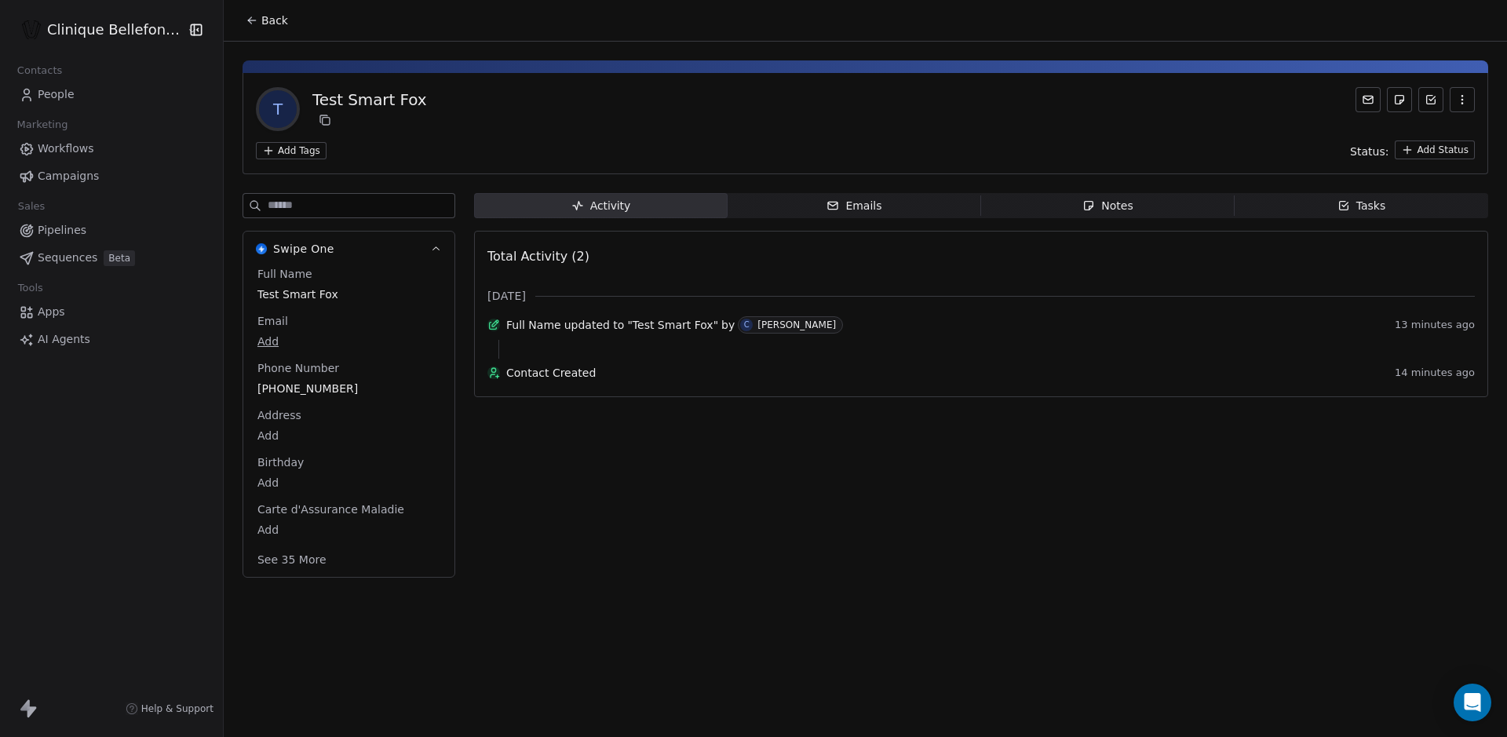
click at [327, 100] on div "Test Smart Fox" at bounding box center [369, 100] width 114 height 22
copy div "Test Smart Fox Add Tags"
click at [246, 16] on icon at bounding box center [252, 20] width 13 height 13
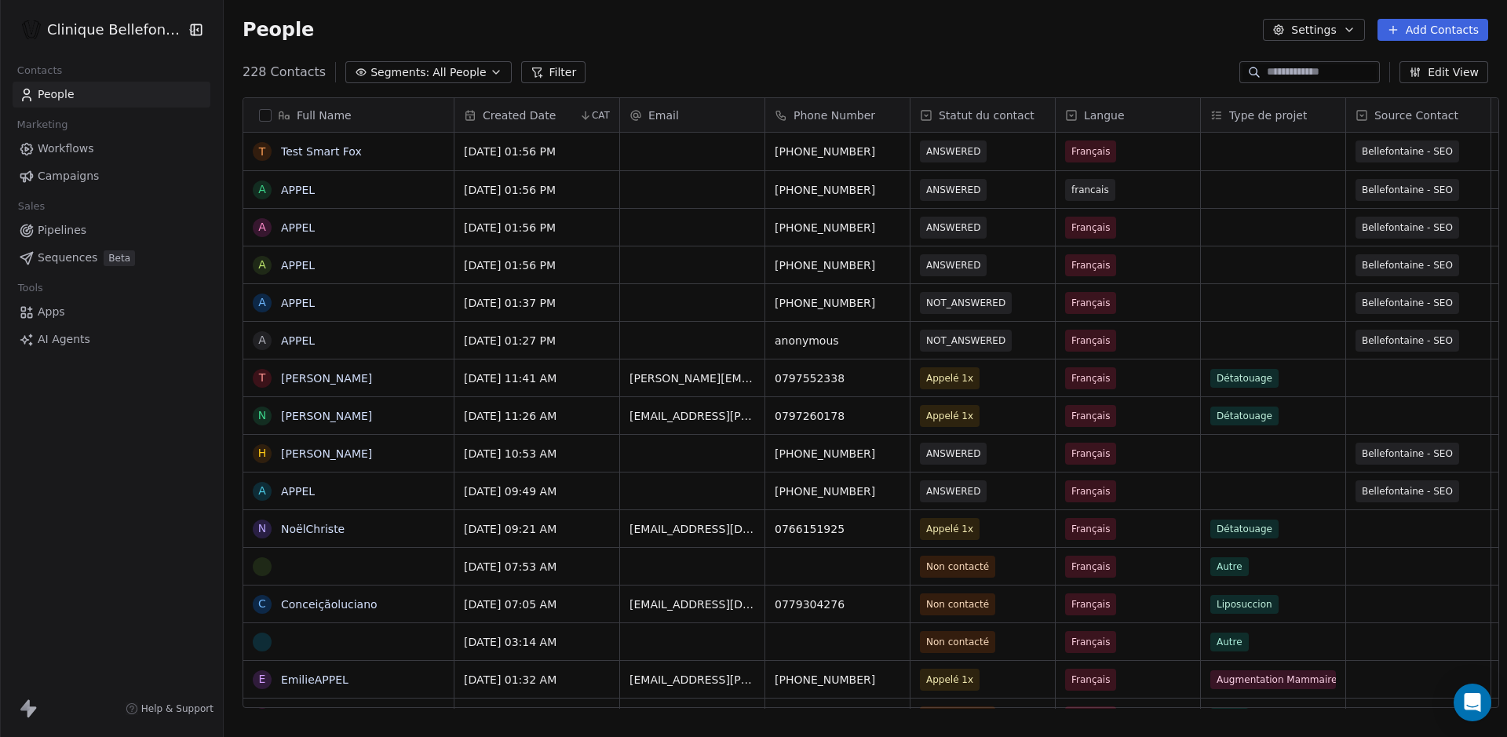
scroll to position [638, 1283]
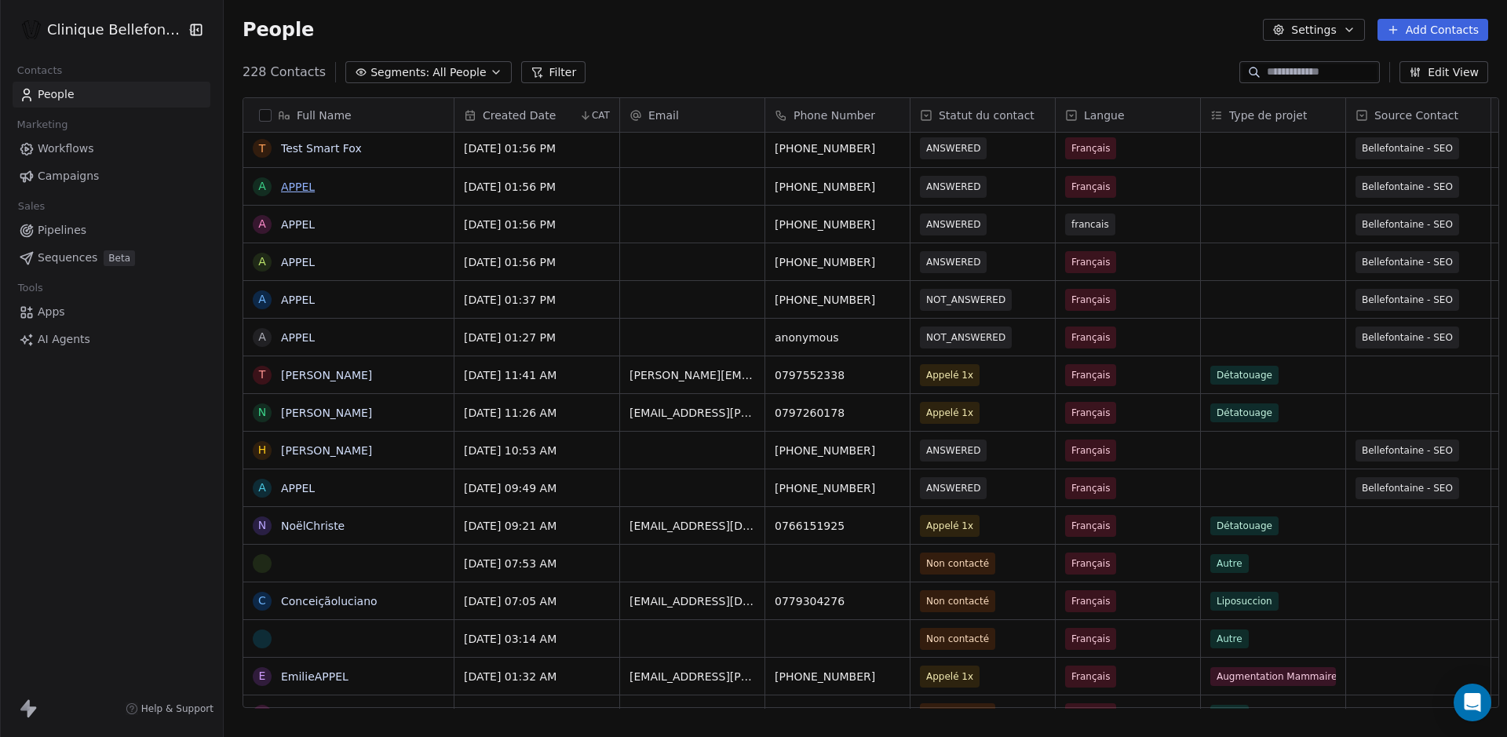
click at [288, 183] on link "APPEL" at bounding box center [298, 187] width 34 height 13
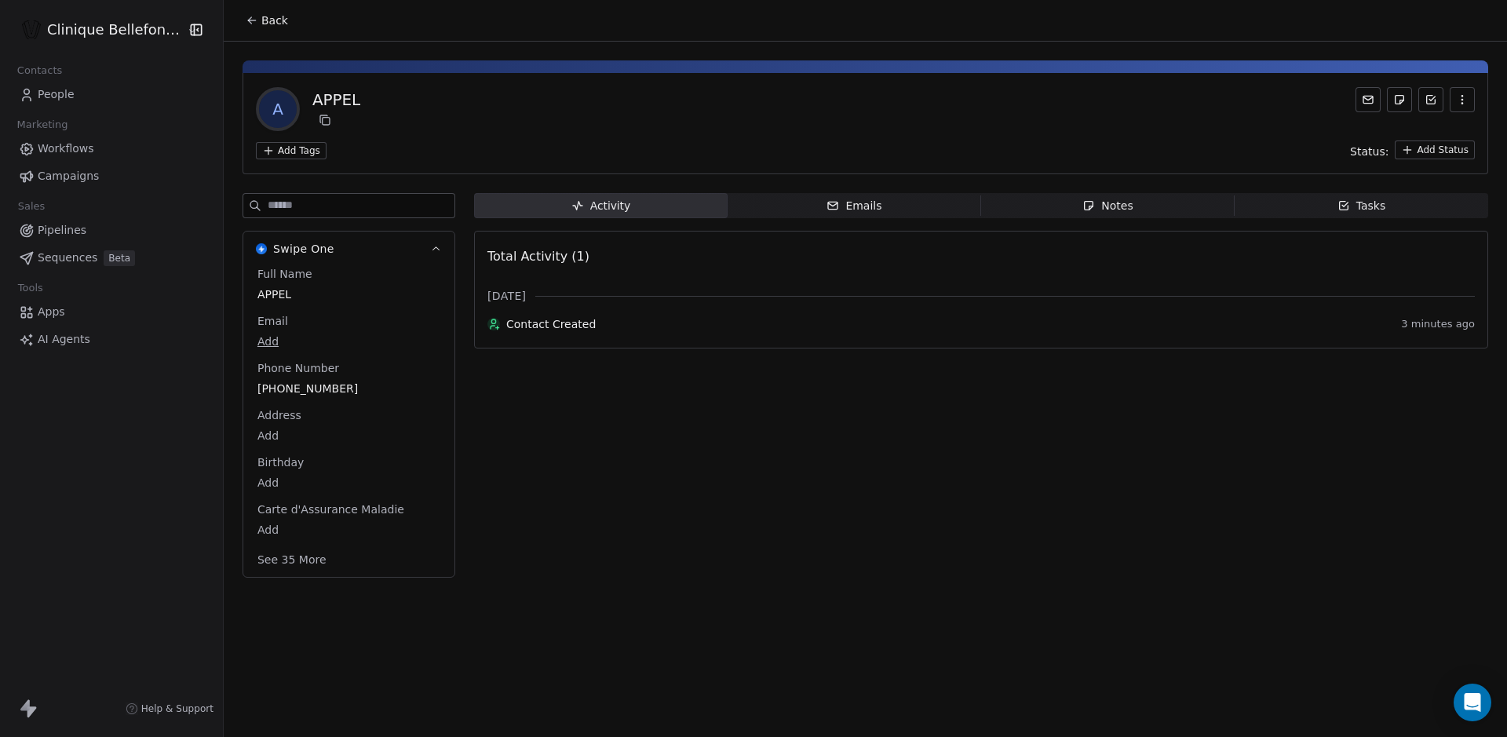
click at [318, 100] on div "APPEL" at bounding box center [336, 100] width 48 height 22
click at [246, 16] on icon at bounding box center [252, 20] width 13 height 13
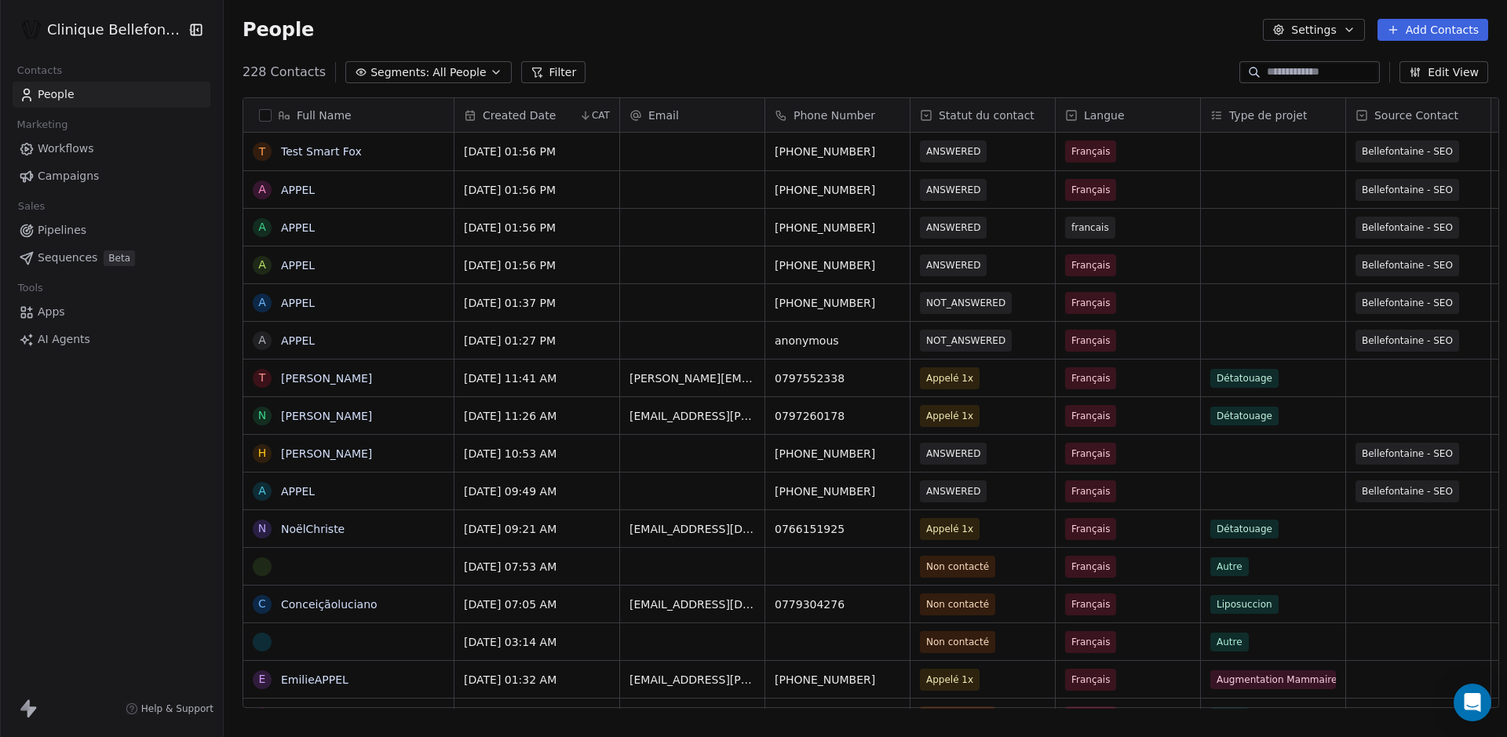
scroll to position [638, 1283]
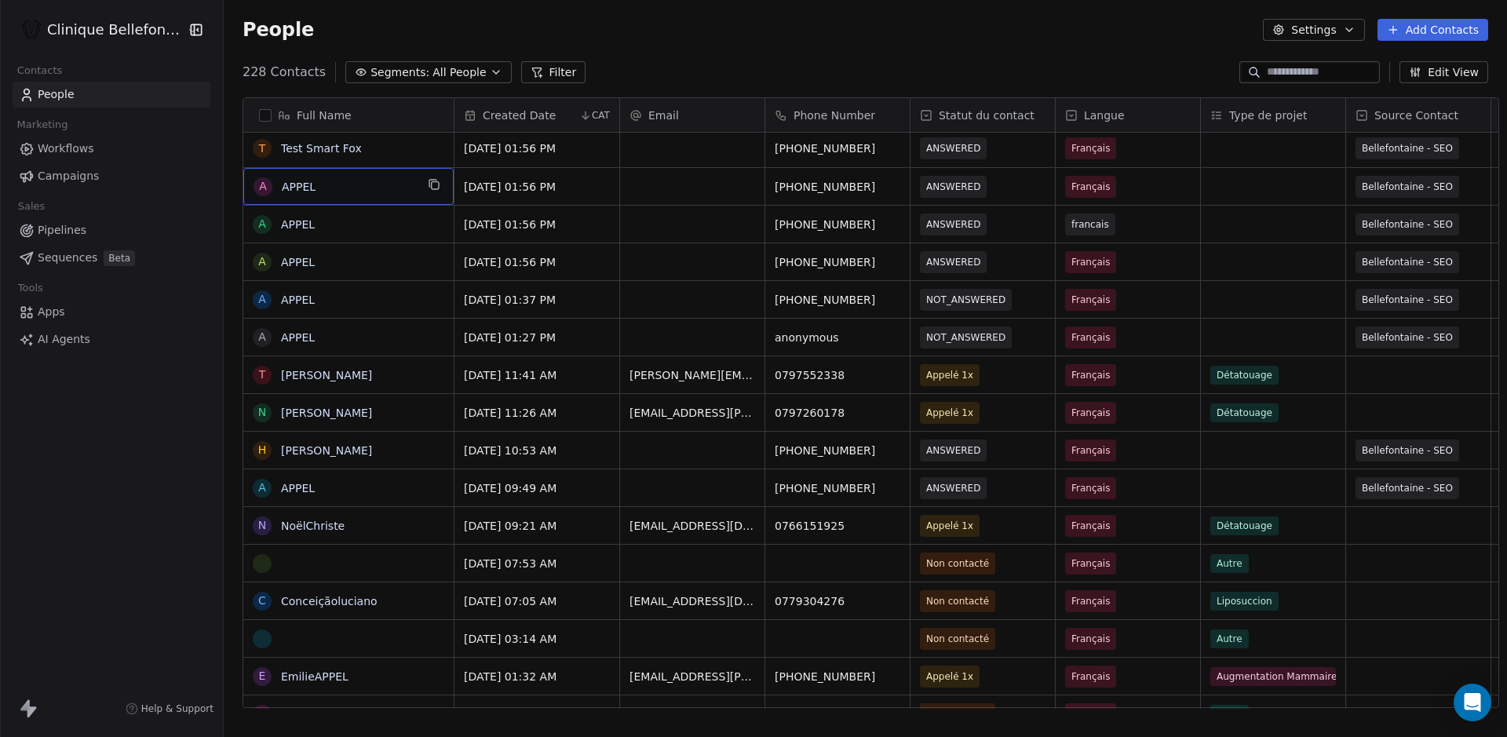
click at [330, 187] on span "APPEL" at bounding box center [348, 187] width 133 height 16
click at [316, 188] on span "APPEL" at bounding box center [348, 187] width 133 height 16
click at [310, 188] on textarea "*****" at bounding box center [337, 192] width 209 height 49
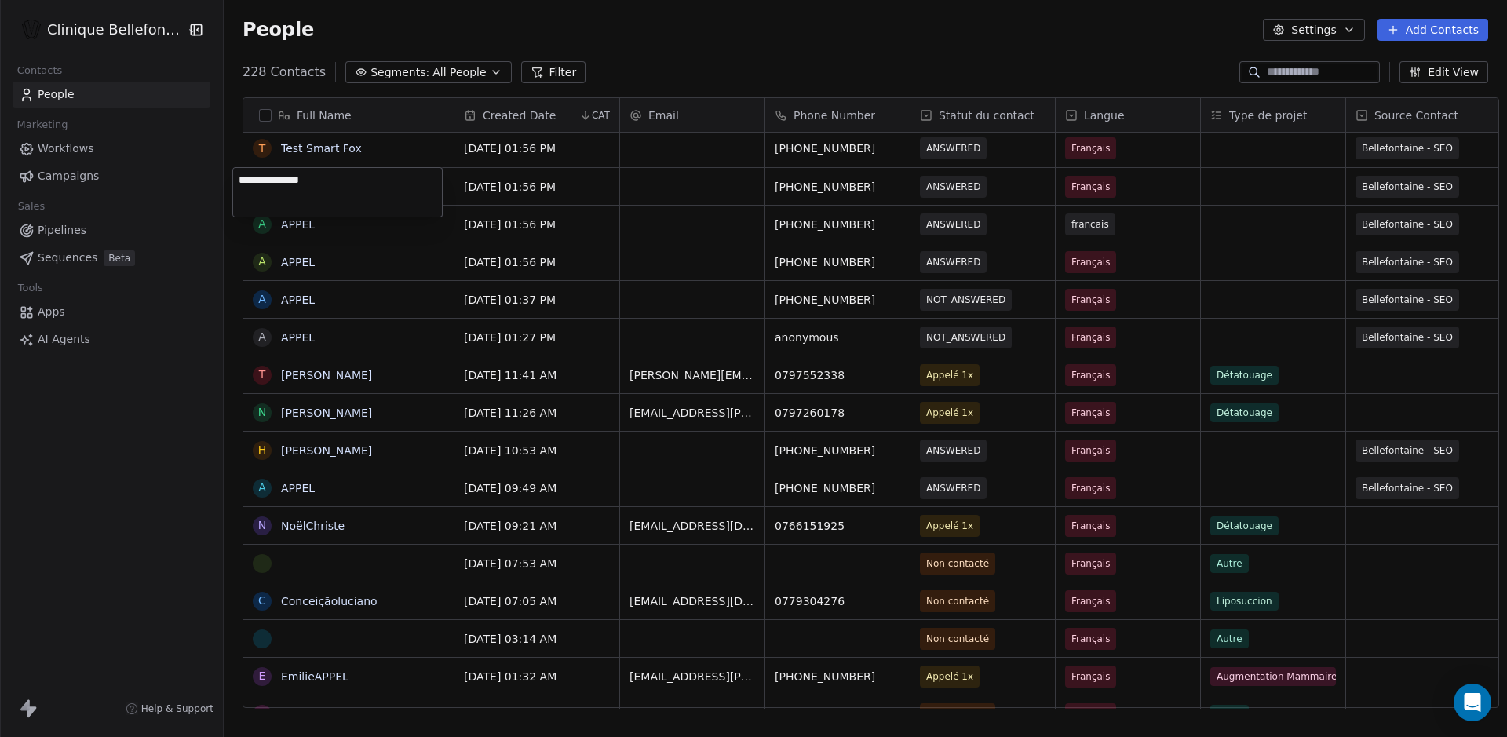
type textarea "**********"
click at [329, 224] on span "APPEL" at bounding box center [348, 225] width 133 height 16
click at [329, 224] on textarea "*****" at bounding box center [337, 230] width 209 height 49
type textarea "**********"
